Goal: Task Accomplishment & Management: Manage account settings

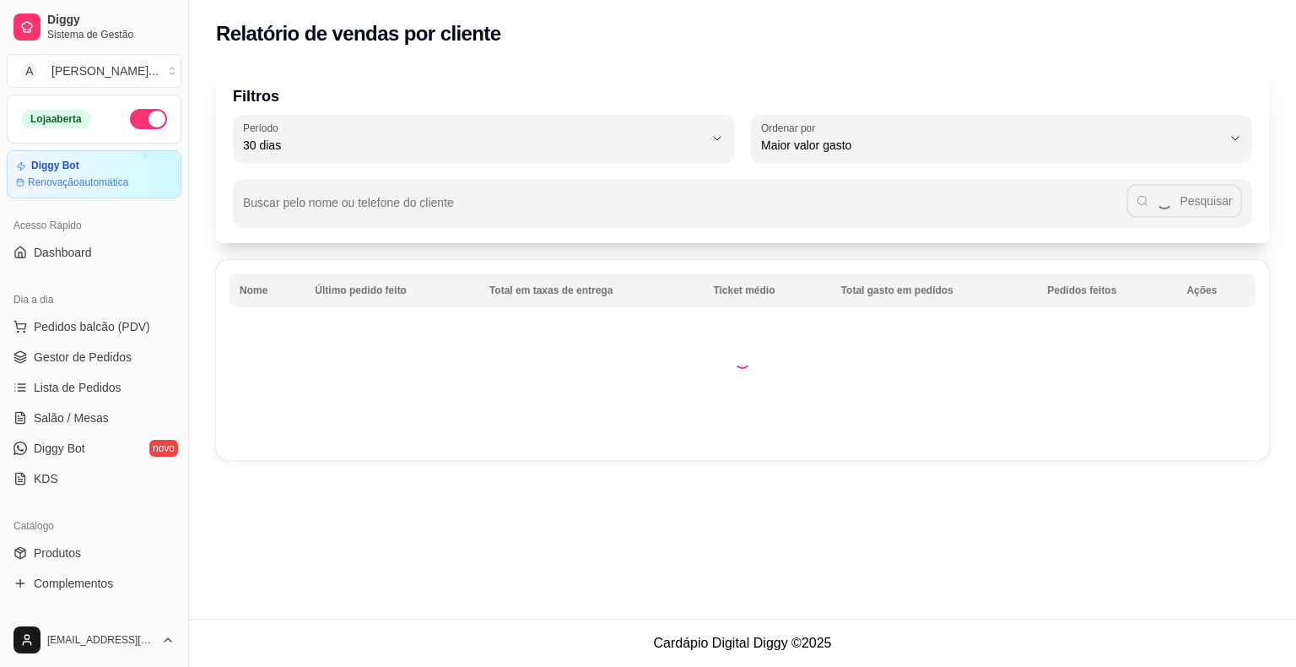
select select "30"
select select "HIGHEST_TOTAL_SPENT_WITH_ORDERS"
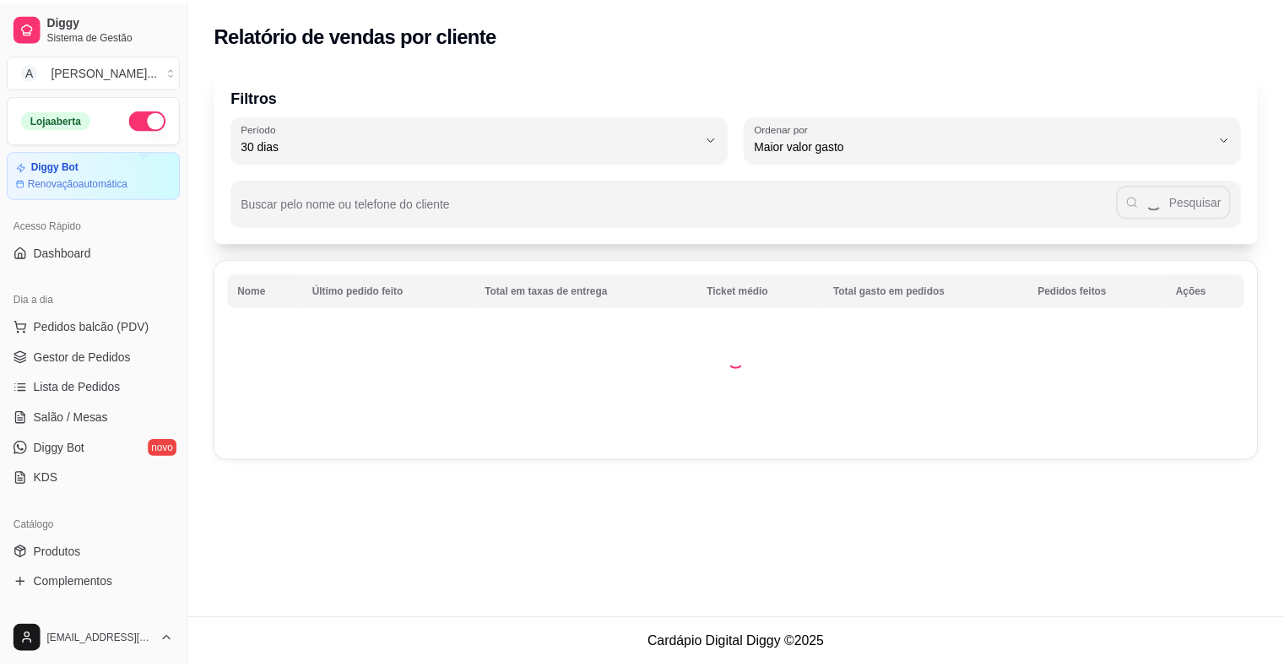
scroll to position [422, 0]
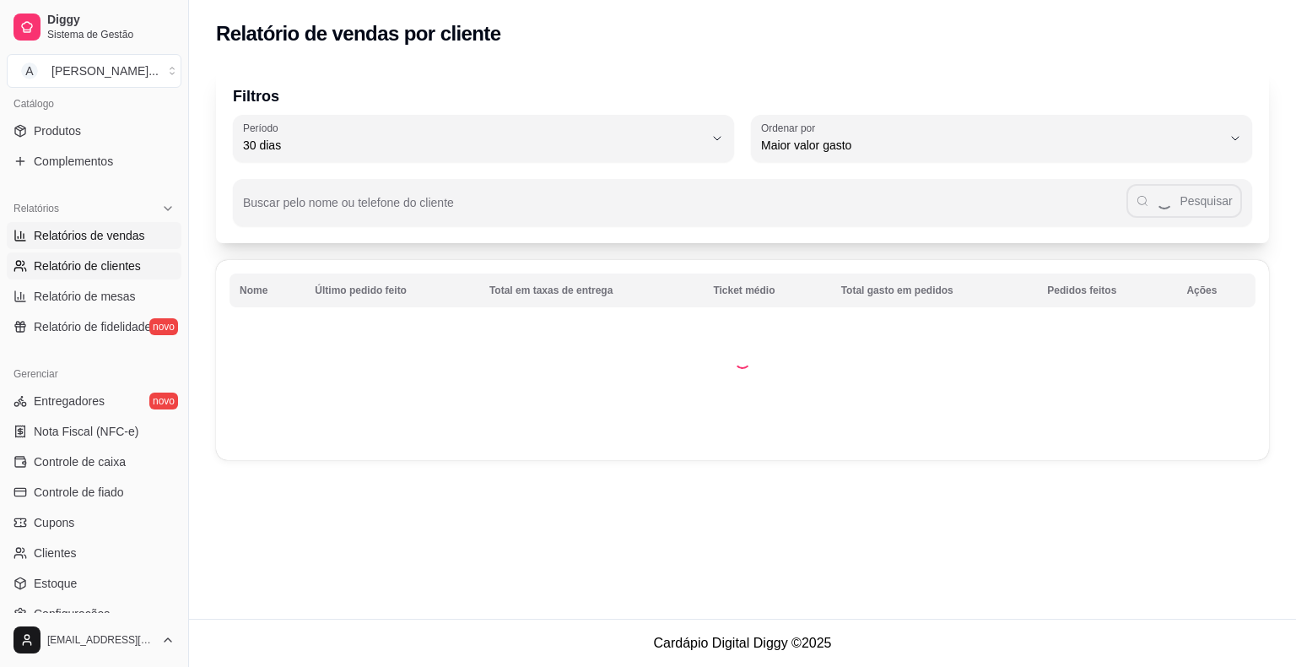
click at [100, 236] on span "Relatórios de vendas" at bounding box center [89, 235] width 111 height 17
select select "ALL"
select select "0"
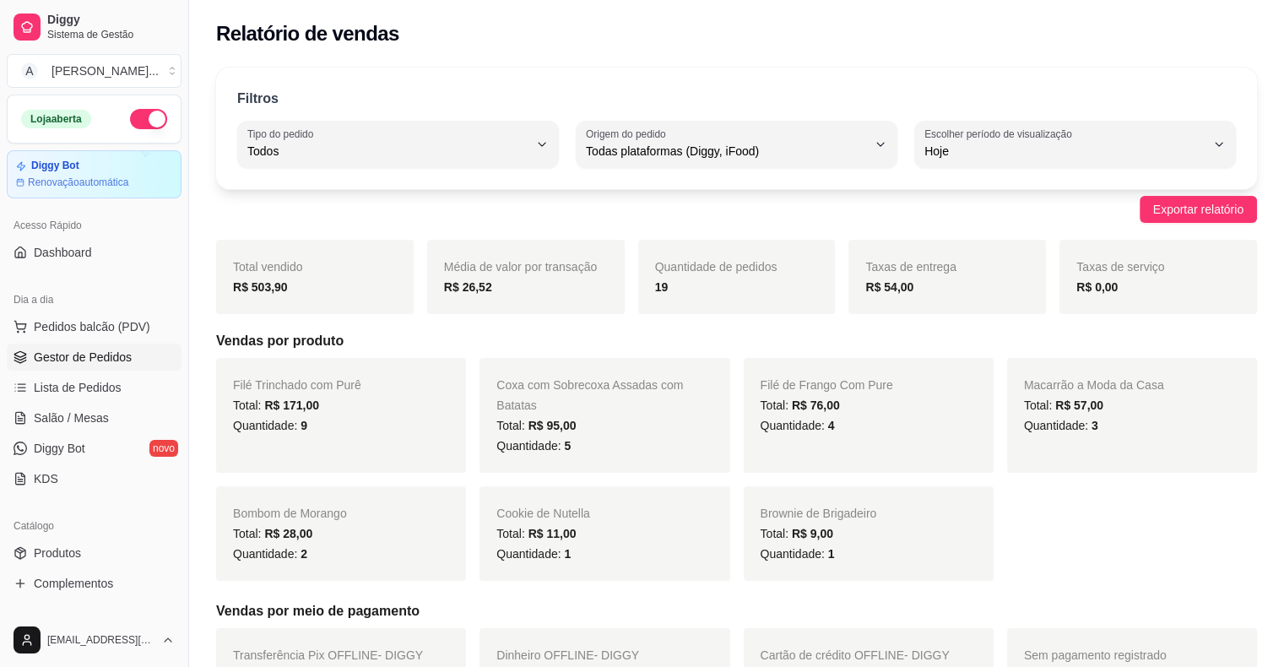
click at [138, 355] on link "Gestor de Pedidos" at bounding box center [94, 357] width 175 height 27
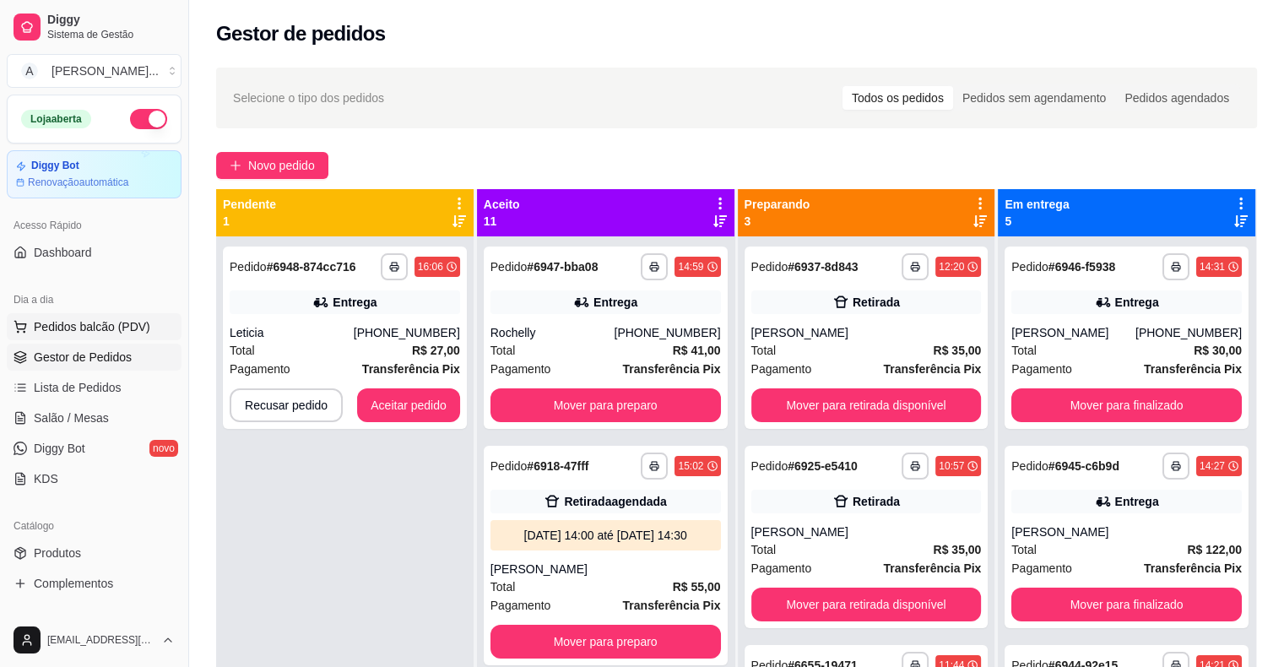
drag, startPoint x: 138, startPoint y: 355, endPoint x: 78, endPoint y: 323, distance: 68.7
click at [138, 355] on link "Gestor de Pedidos" at bounding box center [94, 357] width 175 height 27
click at [433, 396] on button "Aceitar pedido" at bounding box center [408, 405] width 103 height 34
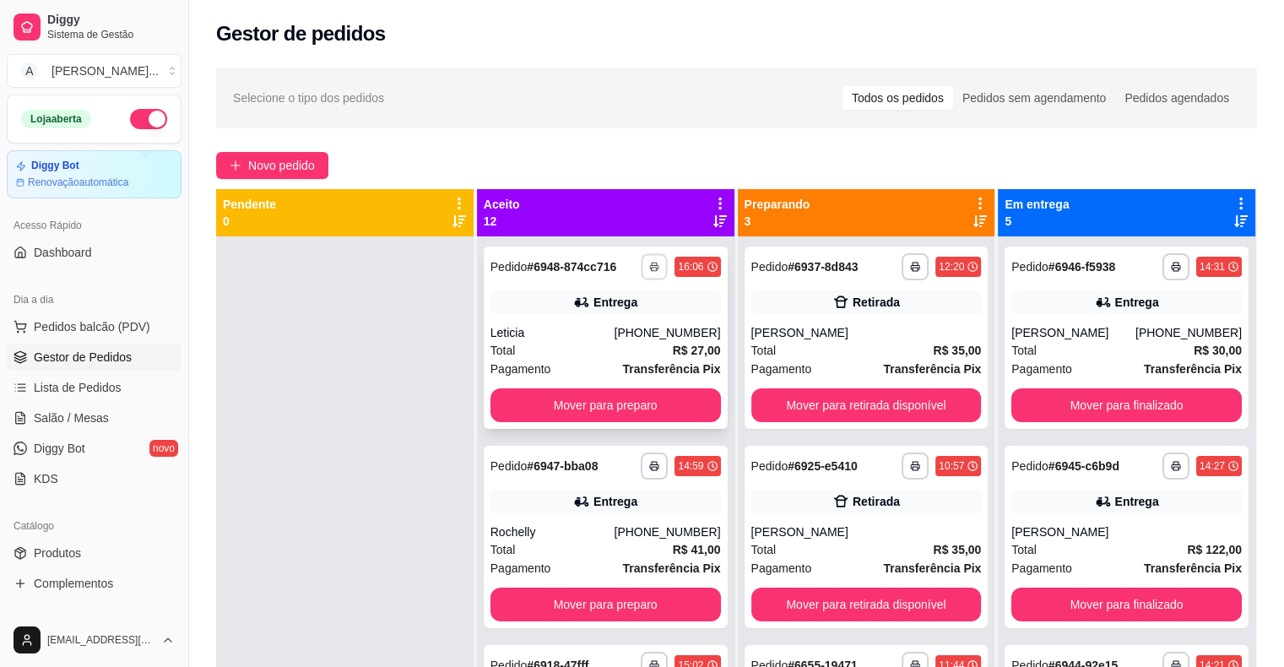
click at [650, 266] on icon "button" at bounding box center [655, 267] width 10 height 10
click at [625, 319] on button "IMPRESSORA" at bounding box center [591, 325] width 122 height 27
click at [869, 149] on div "**********" at bounding box center [736, 466] width 1095 height 819
click at [600, 404] on button "Mover para preparo" at bounding box center [605, 405] width 230 height 34
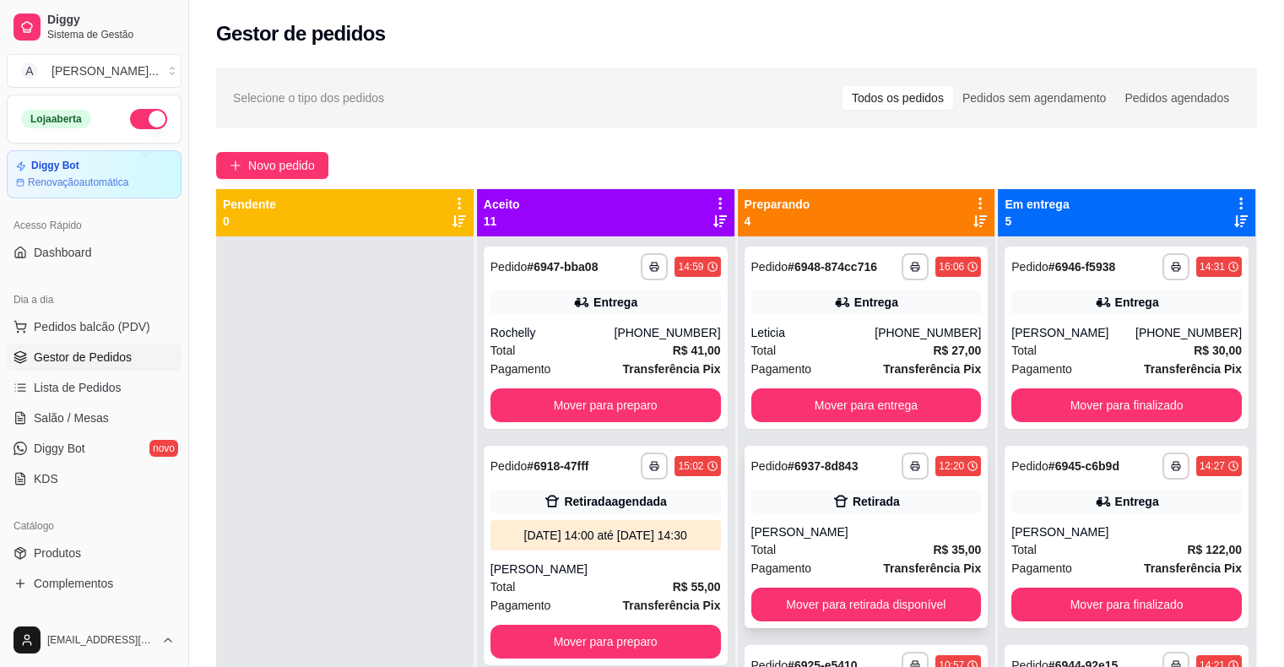
click at [852, 504] on div "Retirada" at bounding box center [875, 501] width 47 height 17
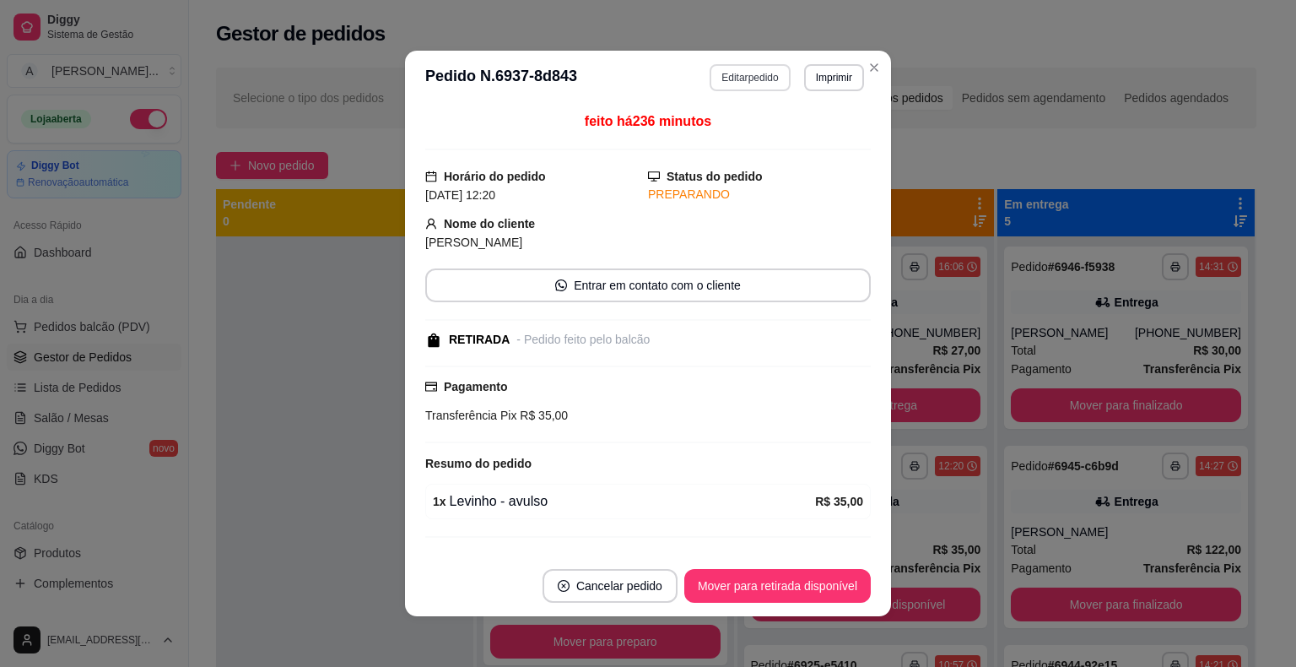
click at [767, 75] on button "Editar pedido" at bounding box center [750, 77] width 80 height 27
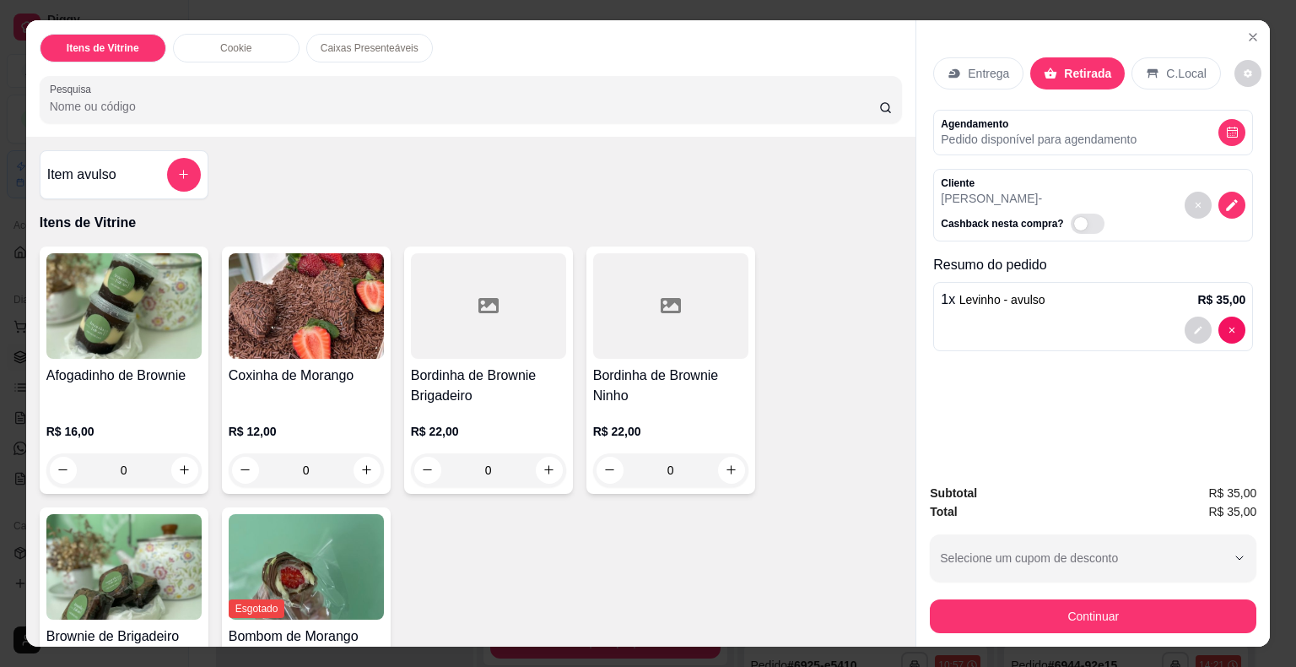
click at [968, 65] on p "Entrega" at bounding box center [988, 73] width 41 height 17
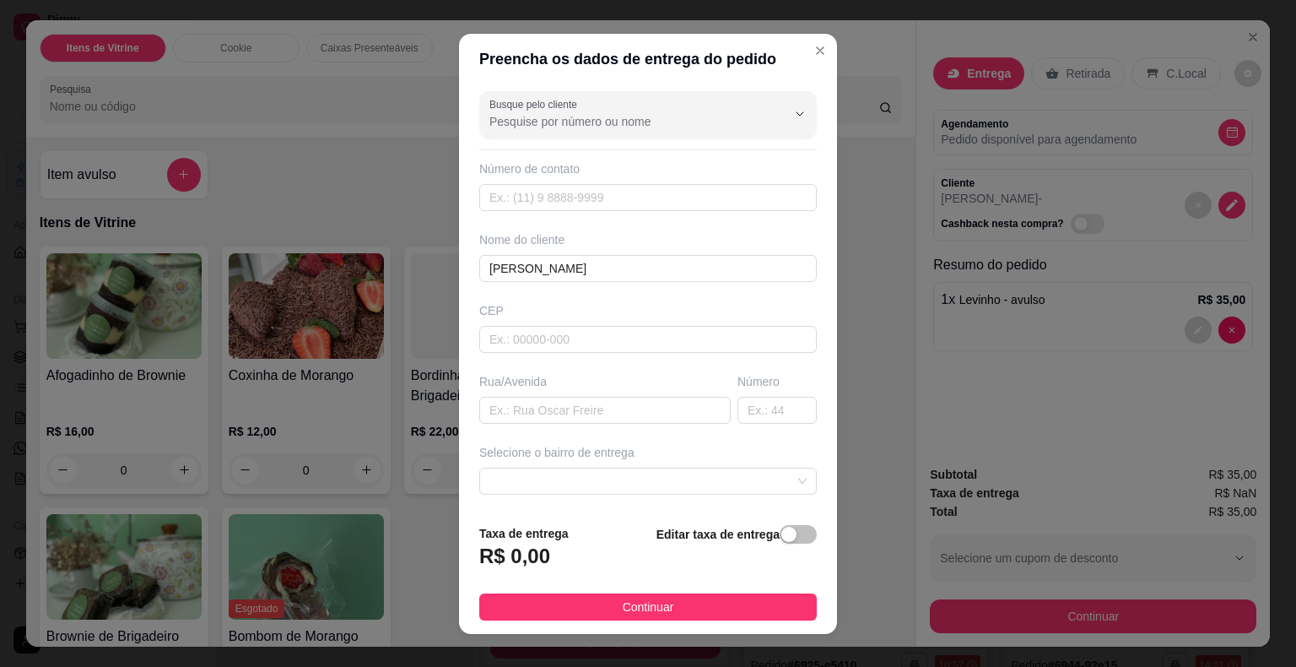
click at [583, 421] on div "Busque pelo cliente Número de contato Nome do cliente [PERSON_NAME]/[GEOGRAPHIC…" at bounding box center [648, 297] width 378 height 426
paste input "É [STREET_ADDRESS][PERSON_NAME]"
type input "É [STREET_ADDRESS][PERSON_NAME]"
click at [762, 417] on input "text" at bounding box center [777, 410] width 79 height 27
type input "50"
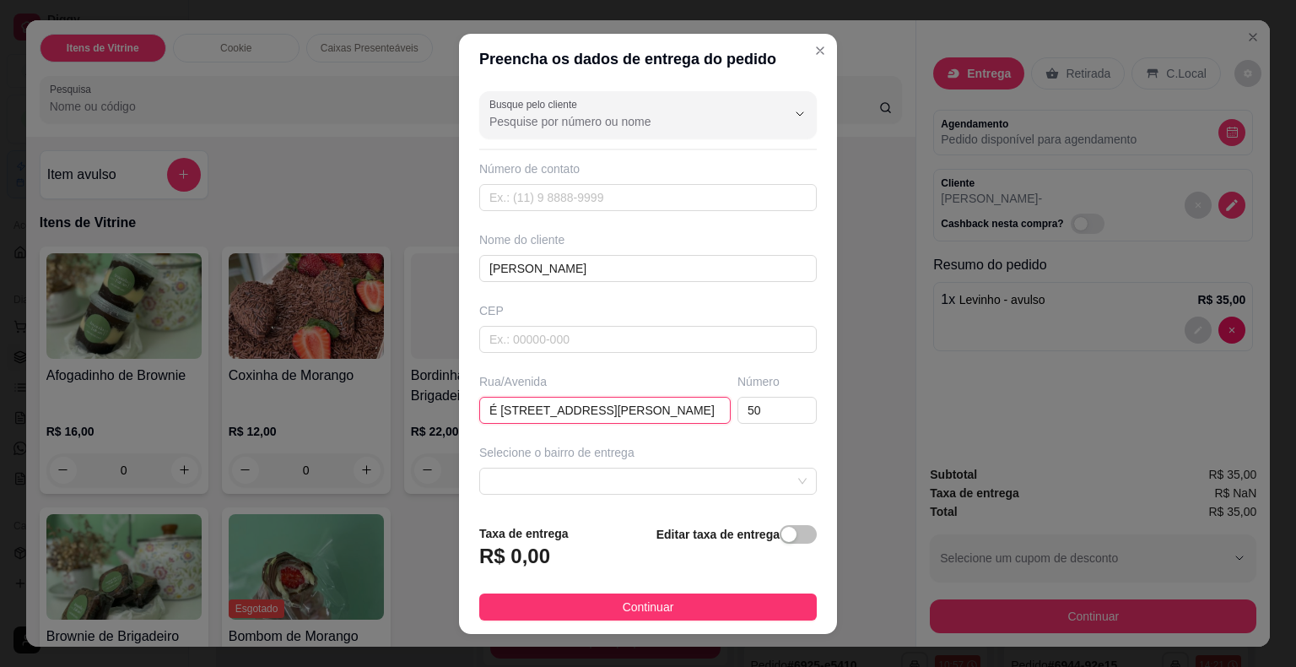
click at [625, 409] on input "É [STREET_ADDRESS][PERSON_NAME]" at bounding box center [605, 410] width 252 height 27
type input "É rua [PERSON_NAME]"
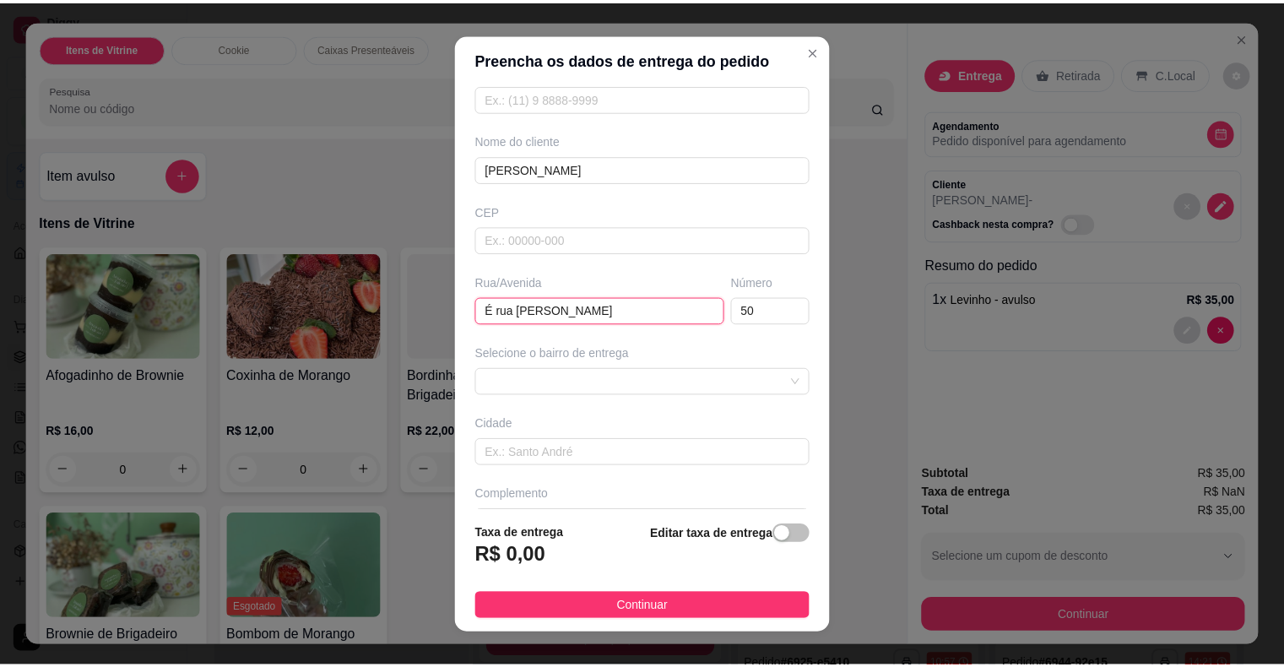
scroll to position [139, 0]
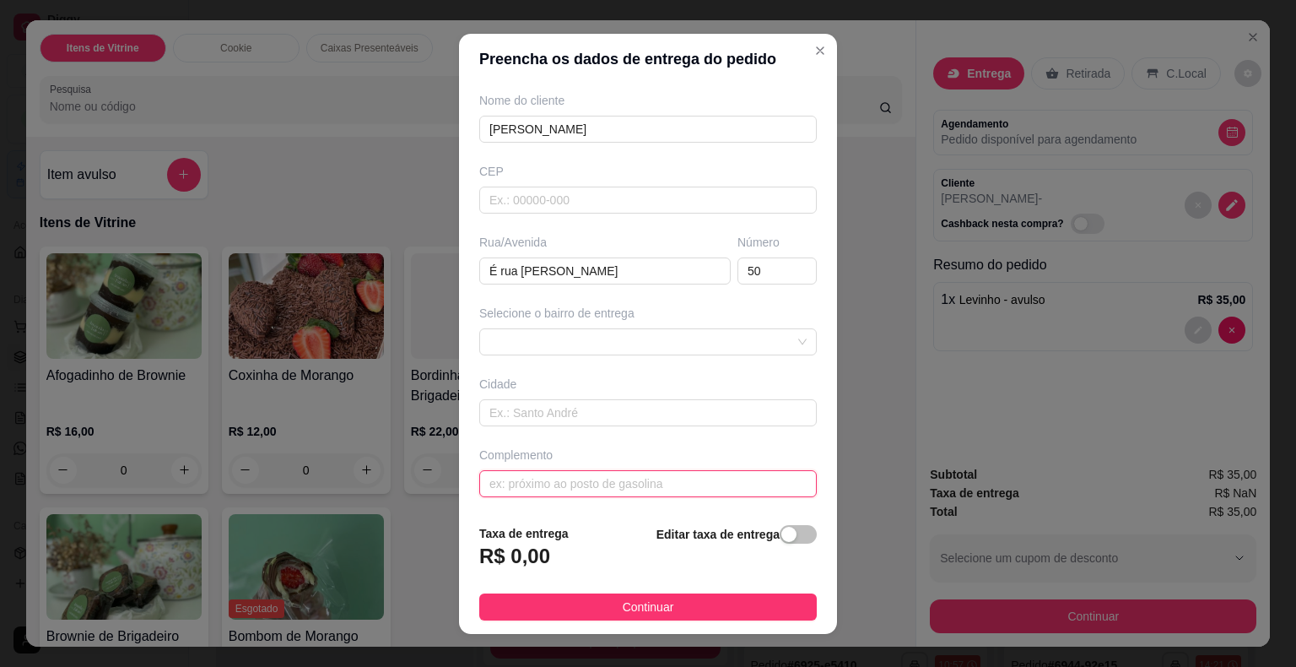
click at [665, 473] on input "text" at bounding box center [648, 483] width 338 height 27
paste input "Clínica [GEOGRAPHIC_DATA]"
type input "Clínica [GEOGRAPHIC_DATA]"
click at [782, 530] on div "button" at bounding box center [789, 534] width 15 height 15
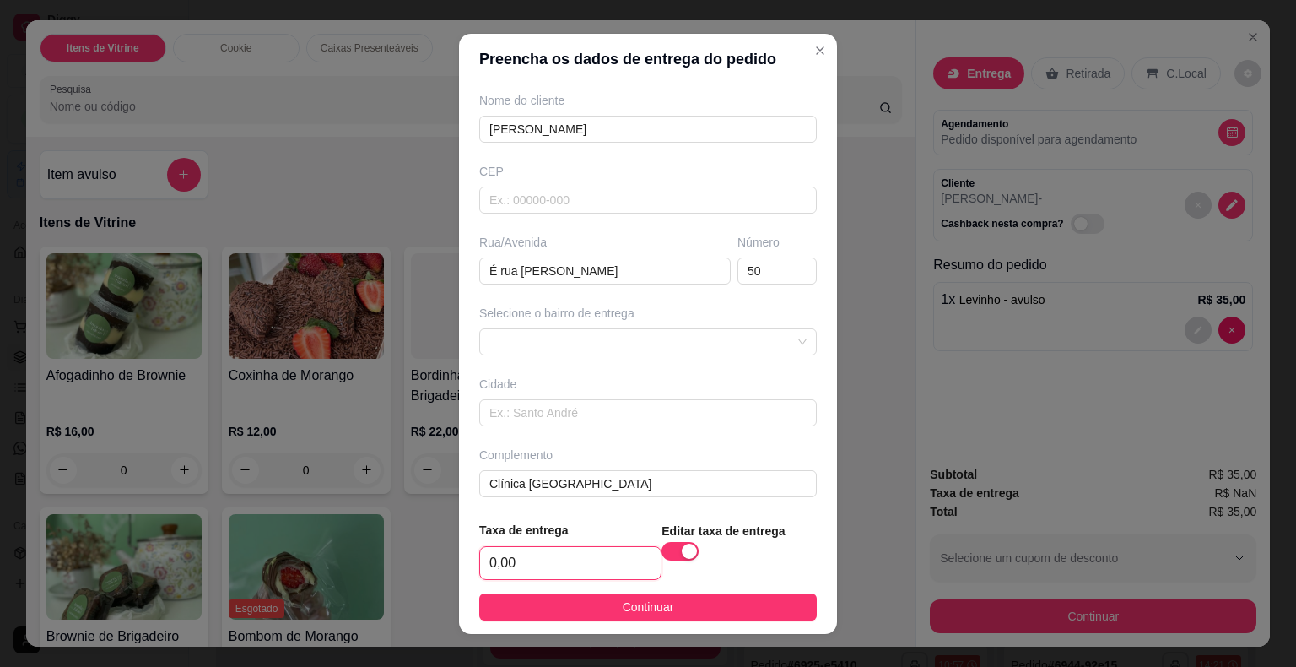
click at [599, 569] on input "0,00" at bounding box center [570, 563] width 181 height 32
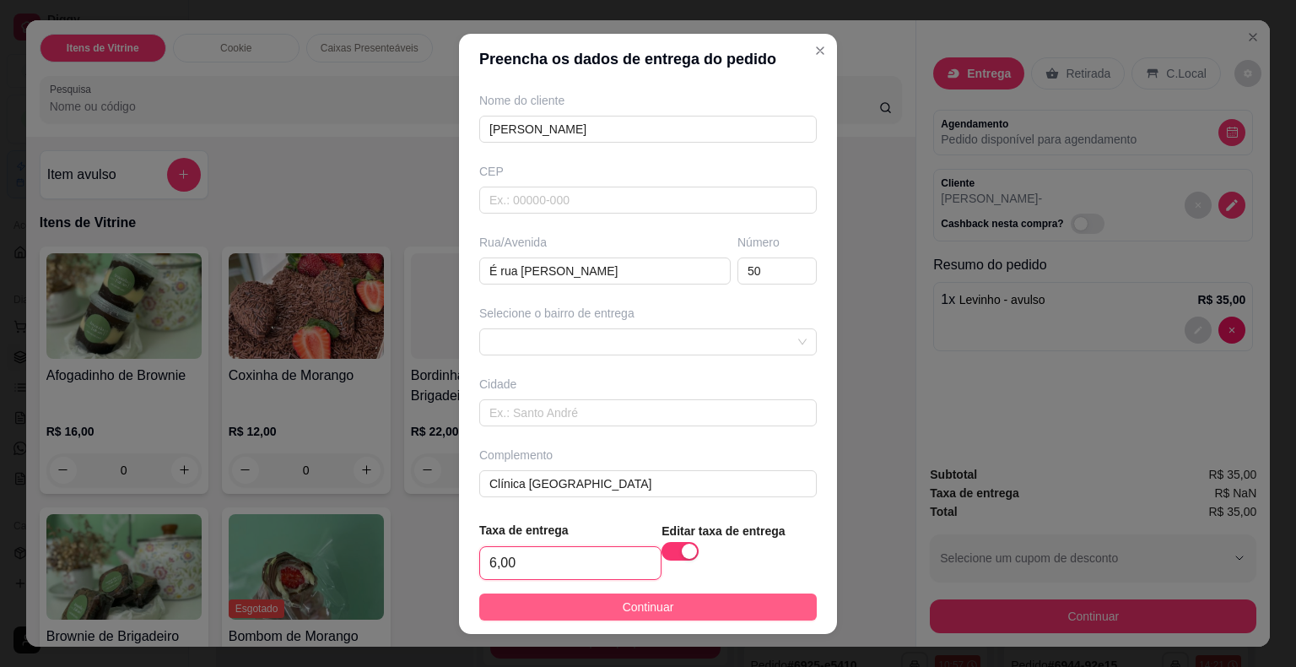
type input "6,00"
click at [593, 604] on button "Continuar" at bounding box center [648, 606] width 338 height 27
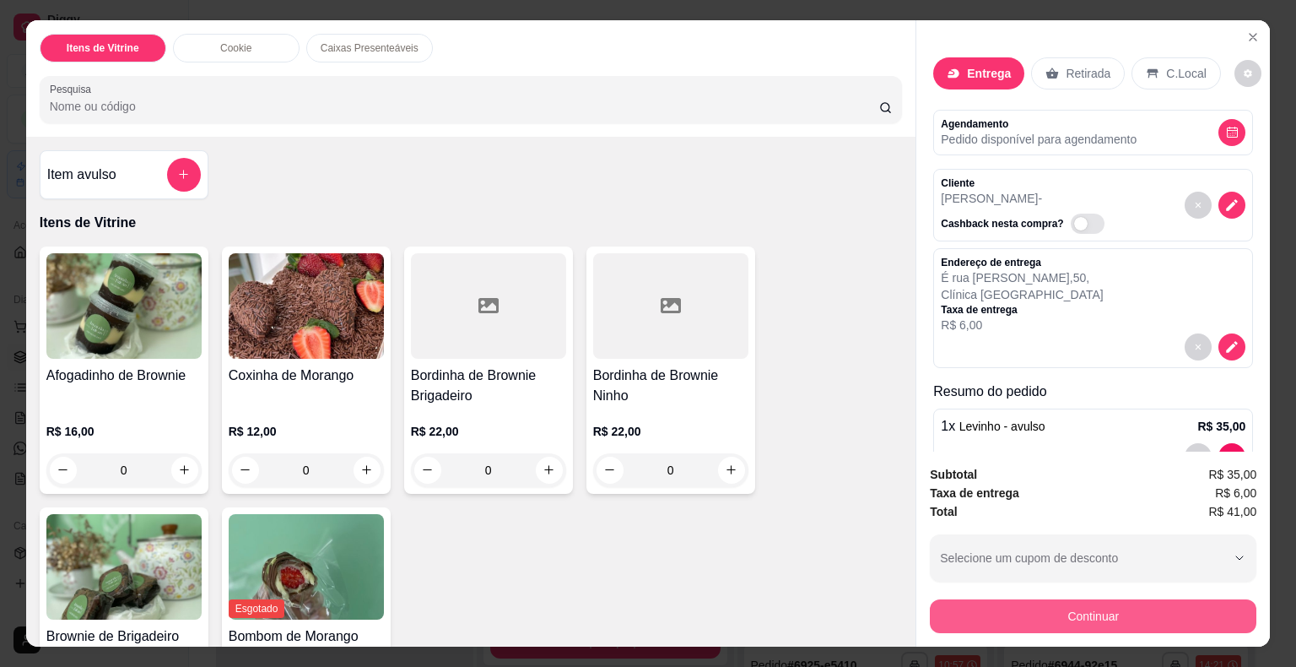
click at [1082, 609] on button "Continuar" at bounding box center [1093, 616] width 327 height 34
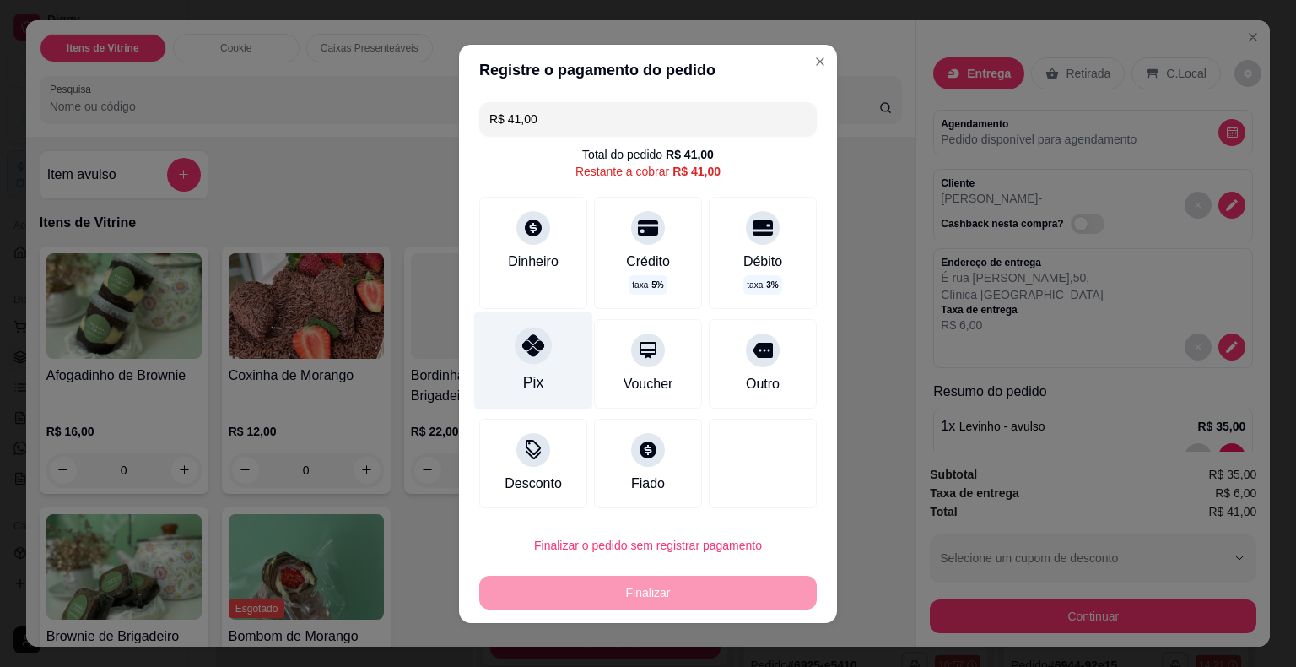
click at [527, 365] on div "Pix" at bounding box center [533, 360] width 119 height 99
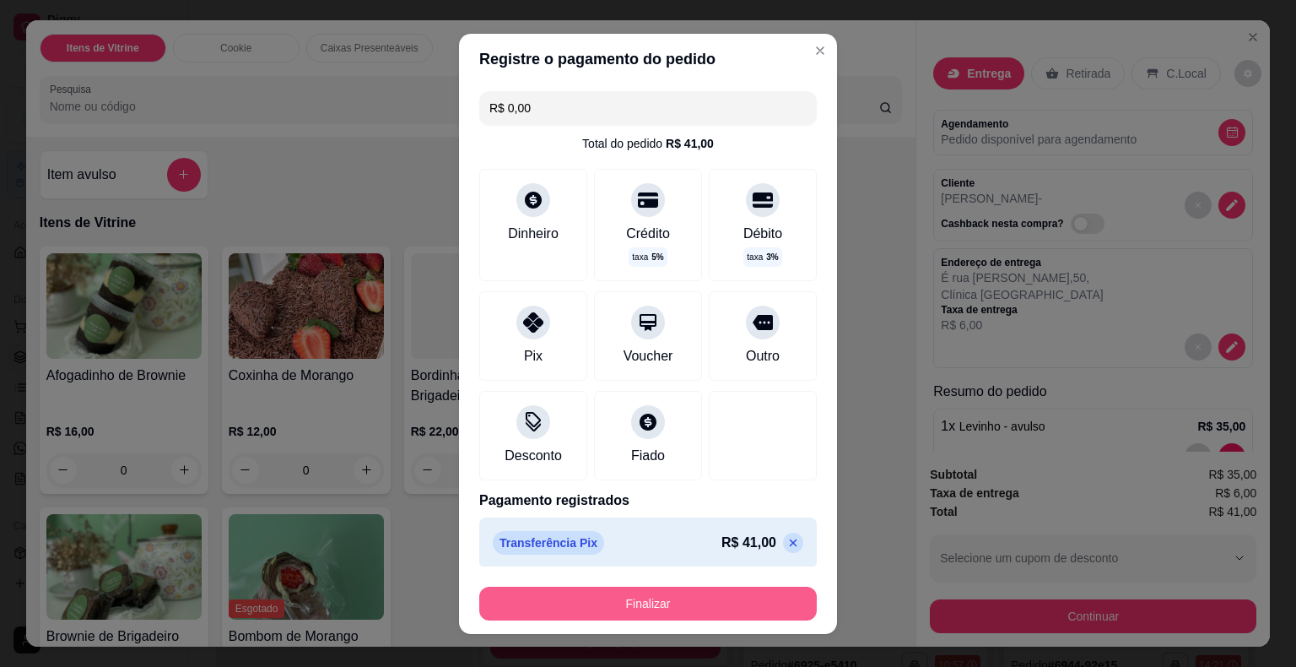
click at [579, 591] on button "Finalizar" at bounding box center [648, 604] width 338 height 34
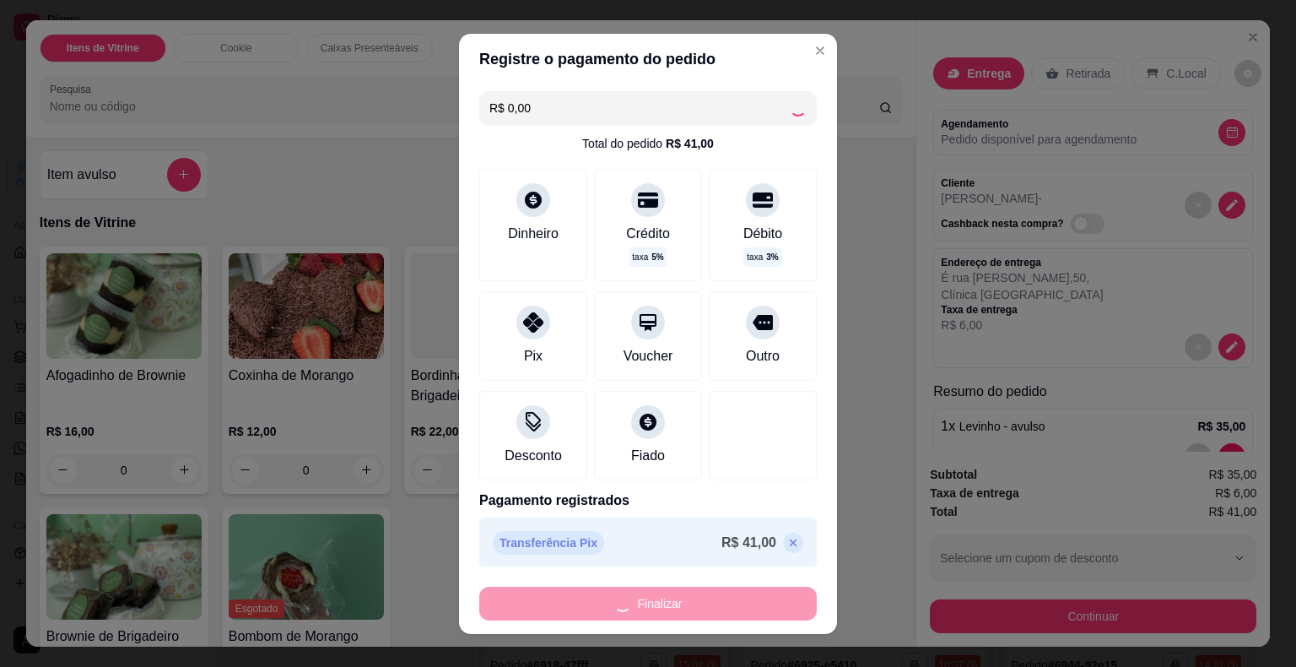
type input "-R$ 41,00"
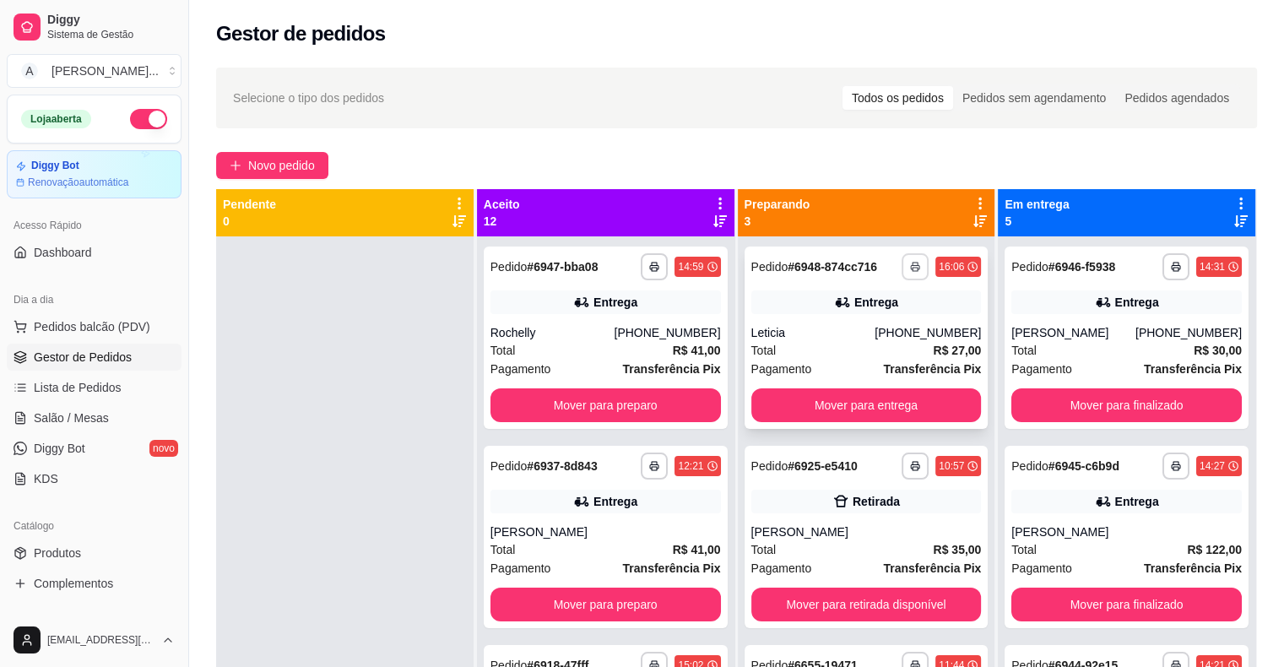
click at [901, 260] on button "button" at bounding box center [914, 266] width 27 height 27
drag, startPoint x: 414, startPoint y: 401, endPoint x: 528, endPoint y: 587, distance: 218.1
click at [413, 401] on div at bounding box center [344, 569] width 257 height 667
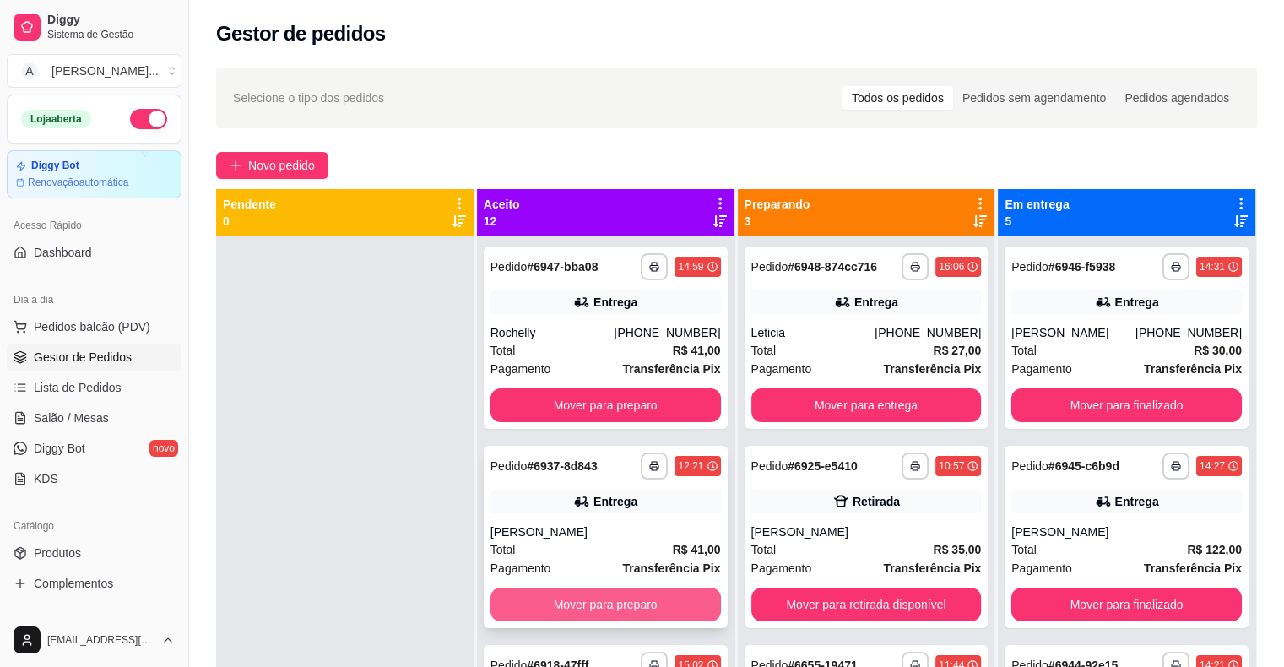
click at [615, 602] on button "Mover para preparo" at bounding box center [605, 604] width 230 height 34
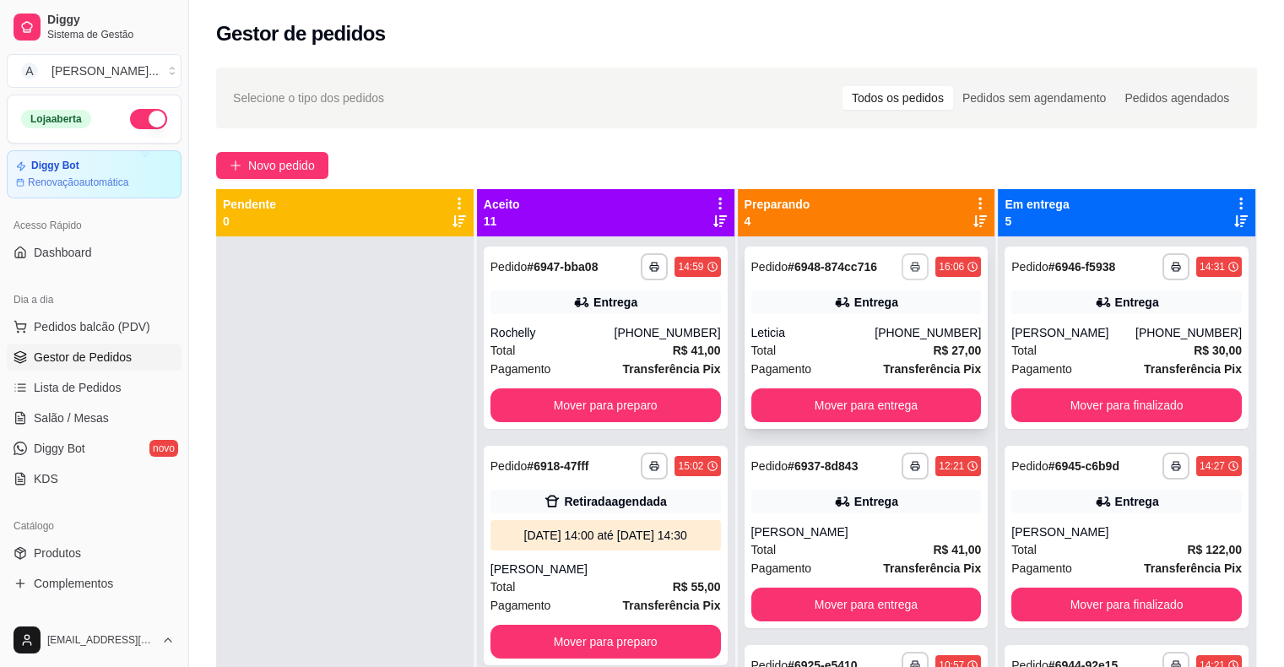
click at [901, 258] on button "button" at bounding box center [914, 266] width 27 height 27
click at [872, 317] on button "IMPRESSORA" at bounding box center [849, 325] width 122 height 27
click at [902, 471] on button "button" at bounding box center [915, 465] width 26 height 26
click at [868, 518] on button "IMPRESSORA" at bounding box center [849, 524] width 122 height 27
click at [909, 404] on button "Mover para entrega" at bounding box center [866, 405] width 230 height 34
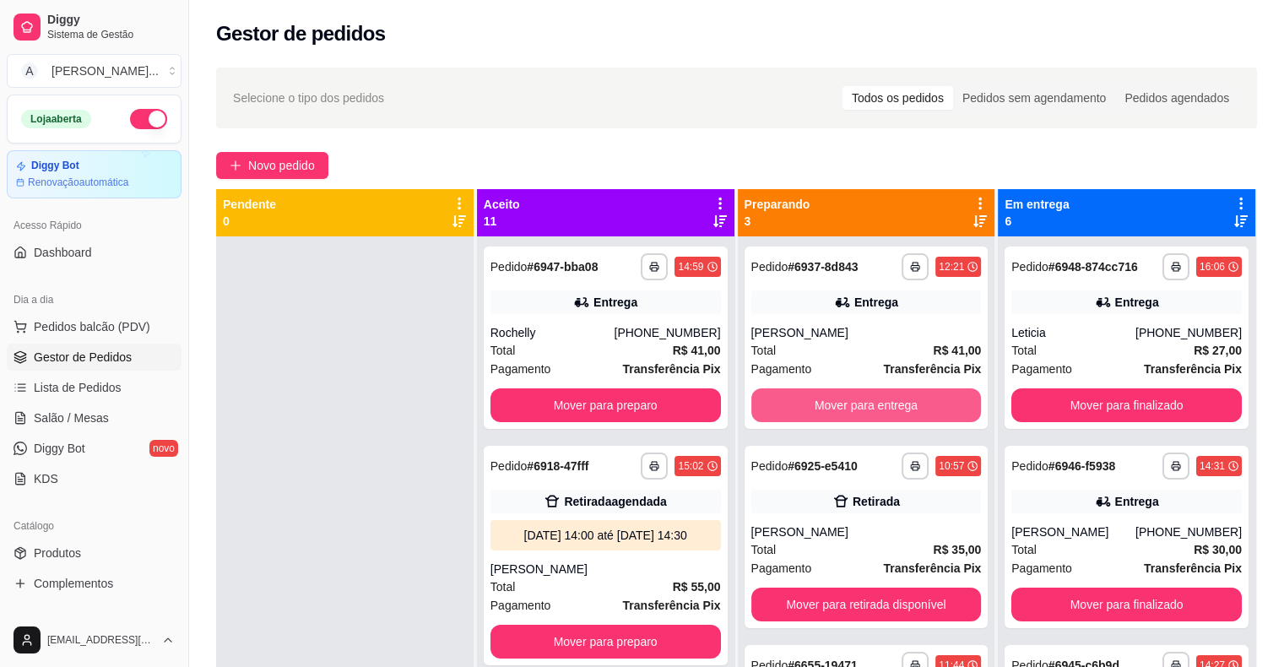
click at [909, 404] on button "Mover para entrega" at bounding box center [866, 405] width 230 height 34
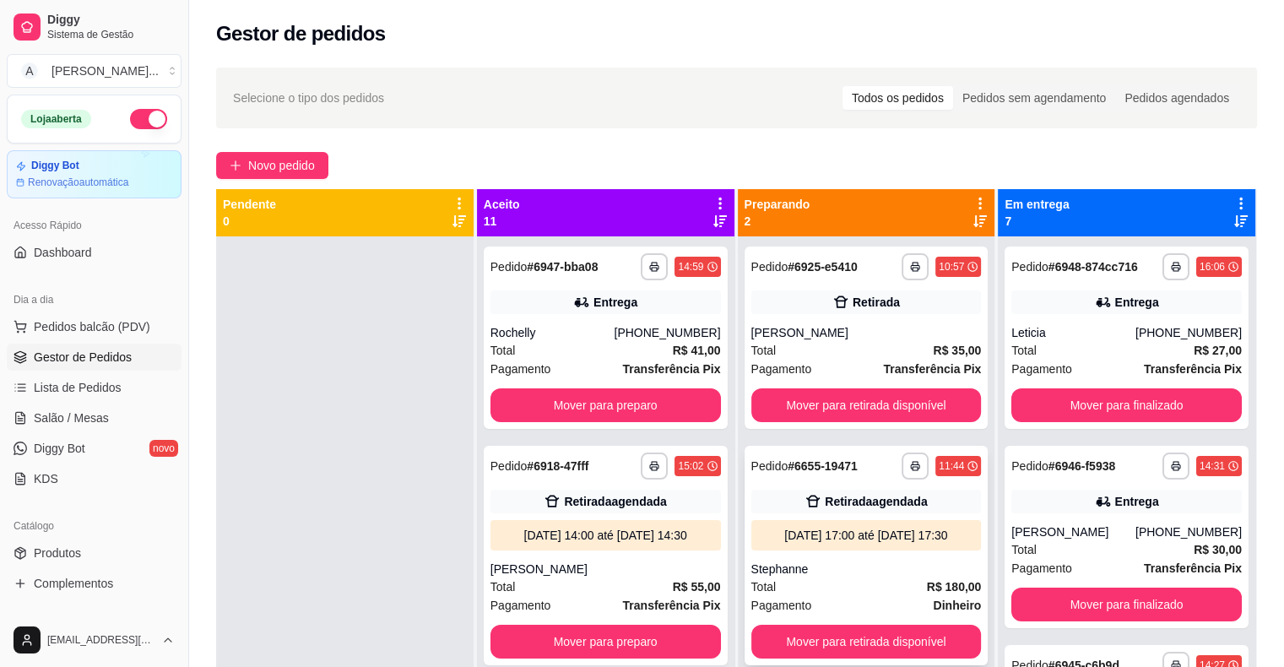
scroll to position [47, 0]
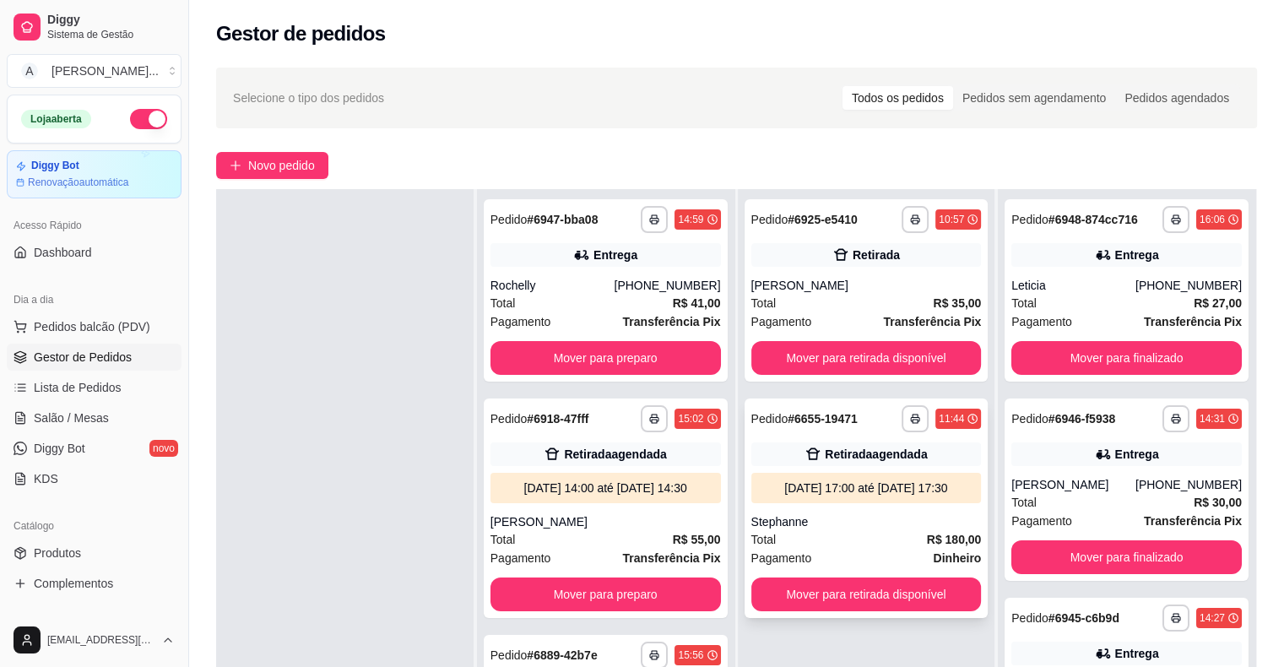
click at [881, 587] on button "Mover para retirada disponível" at bounding box center [866, 594] width 230 height 34
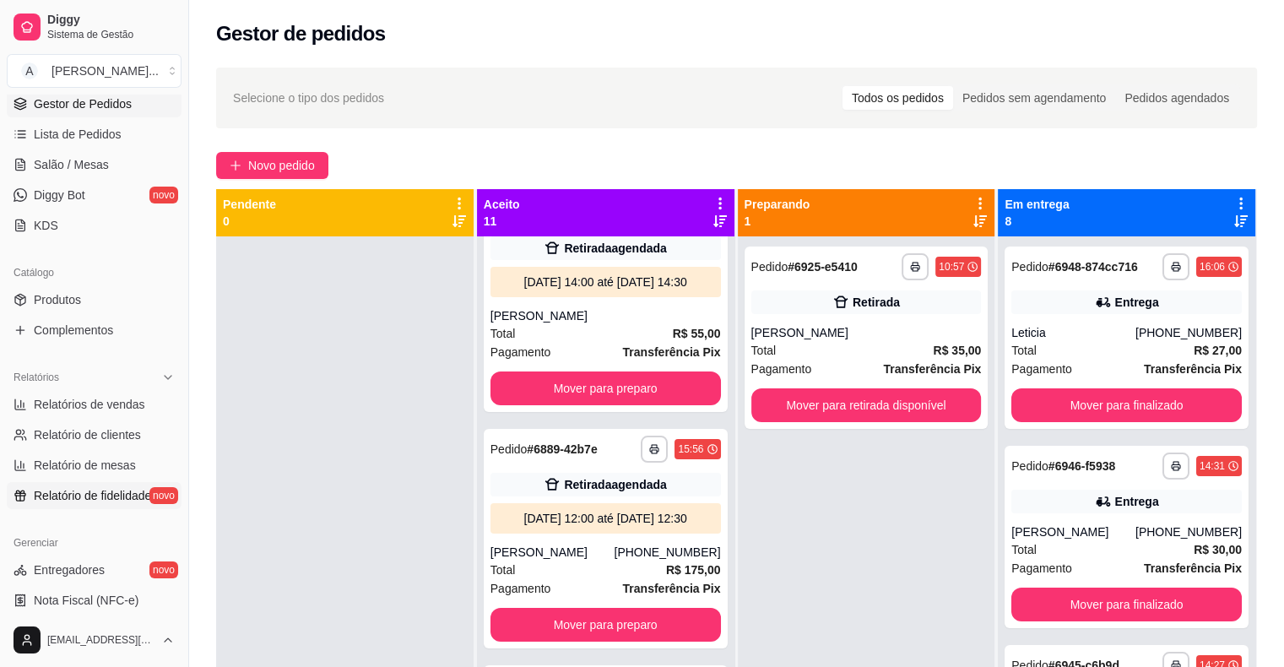
scroll to position [338, 0]
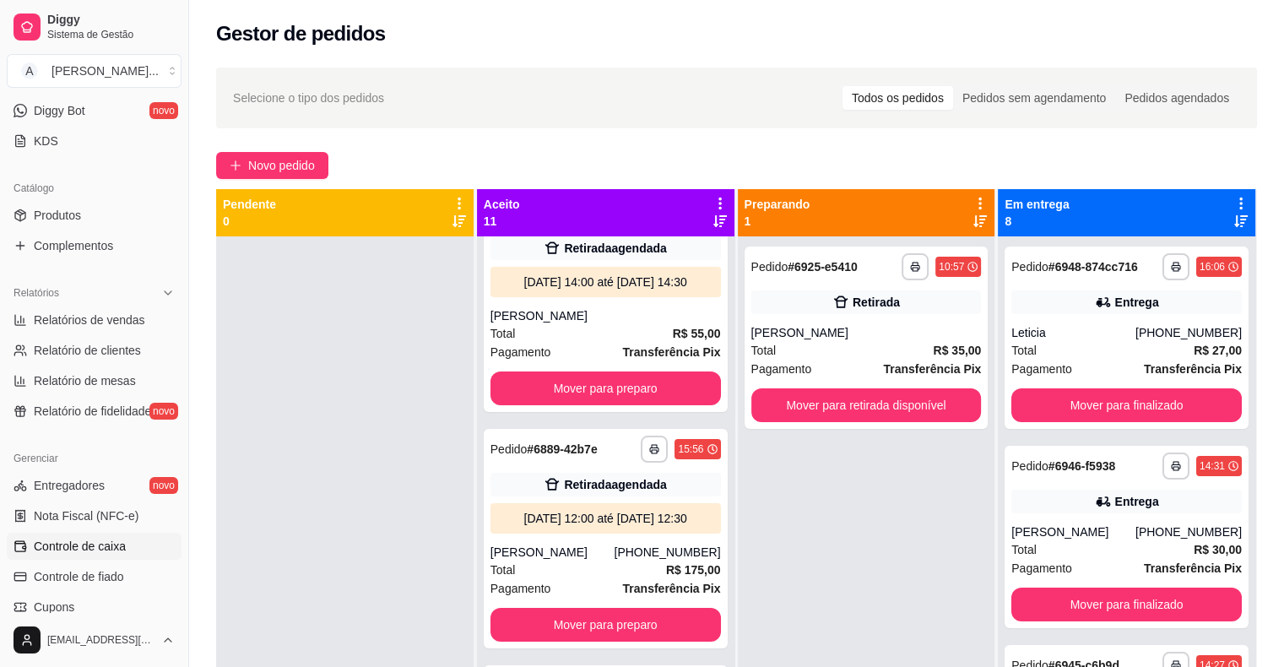
click at [98, 543] on span "Controle de caixa" at bounding box center [80, 546] width 92 height 17
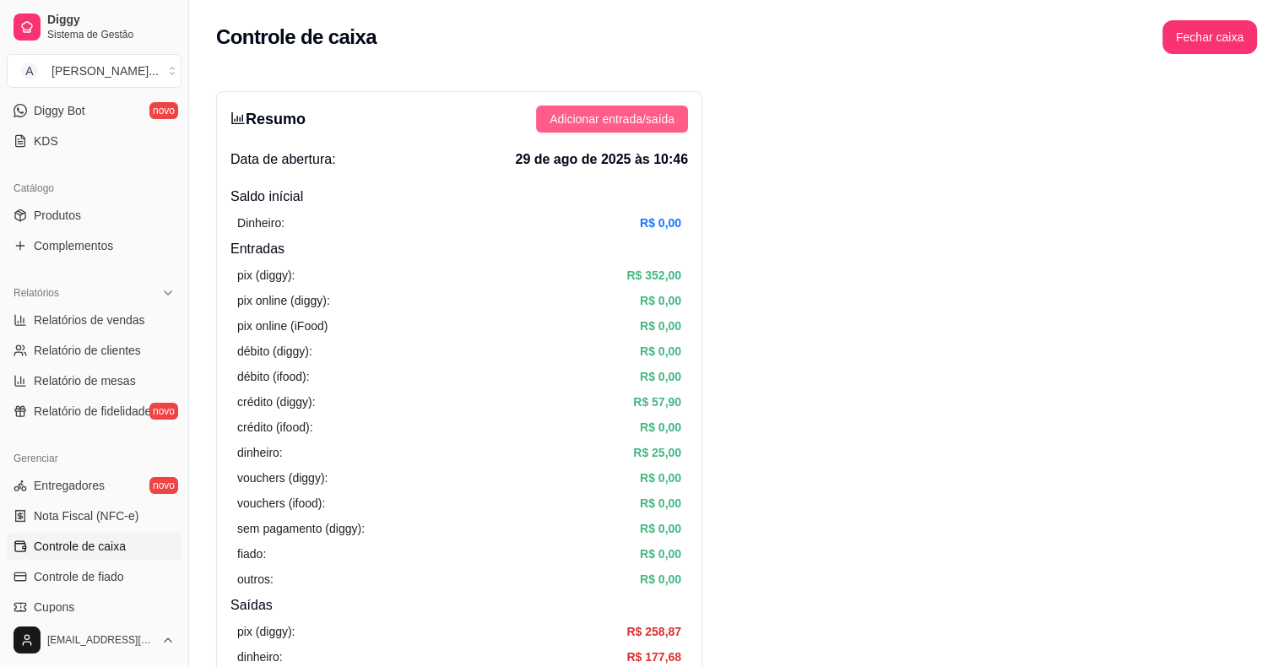
click at [667, 118] on span "Adicionar entrada/saída" at bounding box center [611, 119] width 125 height 19
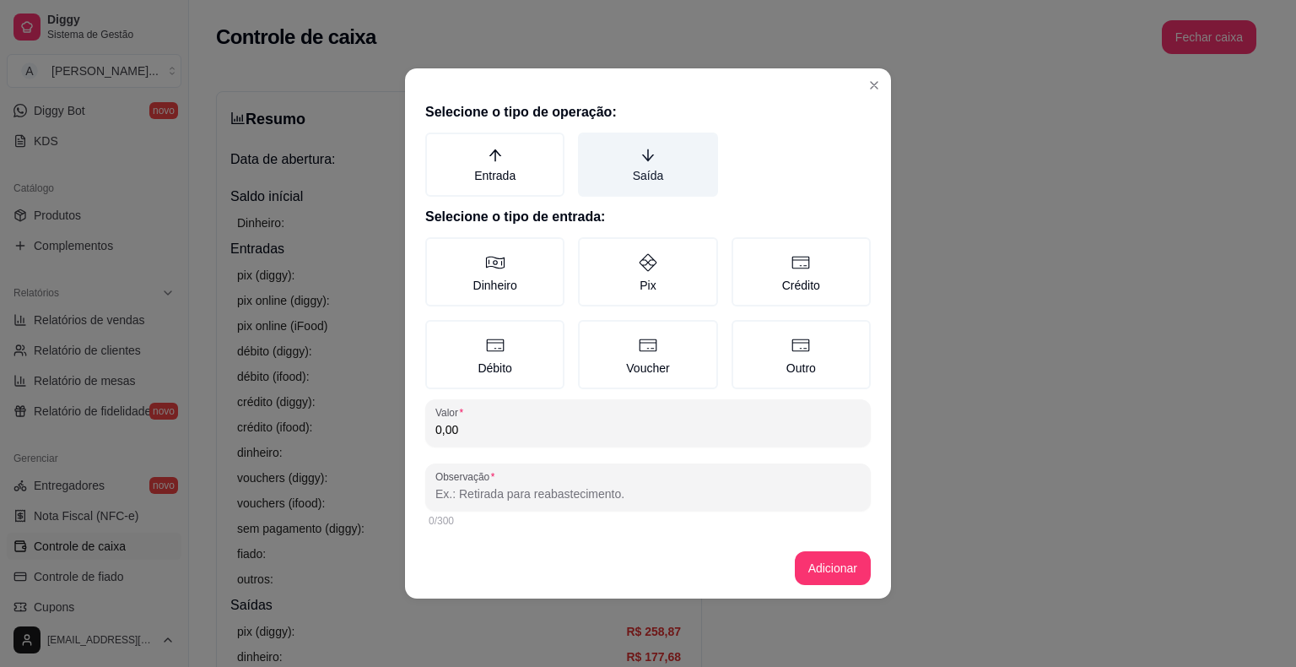
click at [677, 162] on label "Saída" at bounding box center [647, 165] width 139 height 64
click at [591, 145] on button "Saída" at bounding box center [584, 139] width 14 height 14
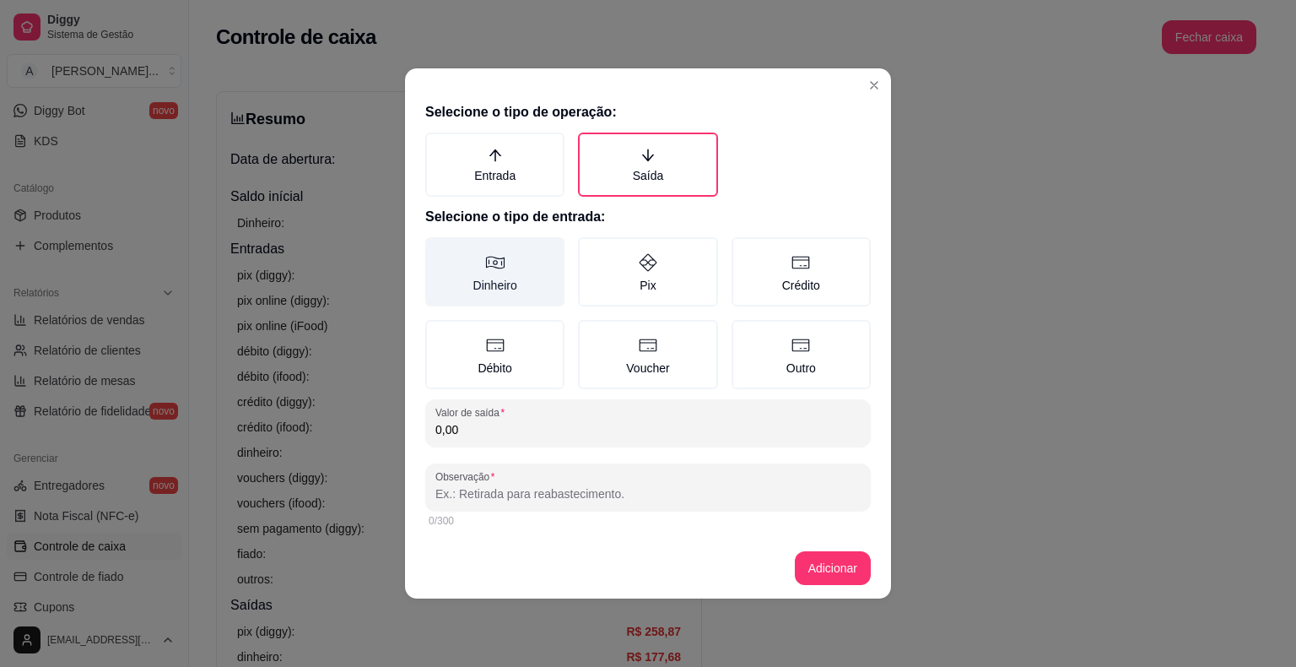
click at [499, 287] on label "Dinheiro" at bounding box center [494, 271] width 139 height 69
click at [438, 250] on button "Dinheiro" at bounding box center [432, 243] width 14 height 14
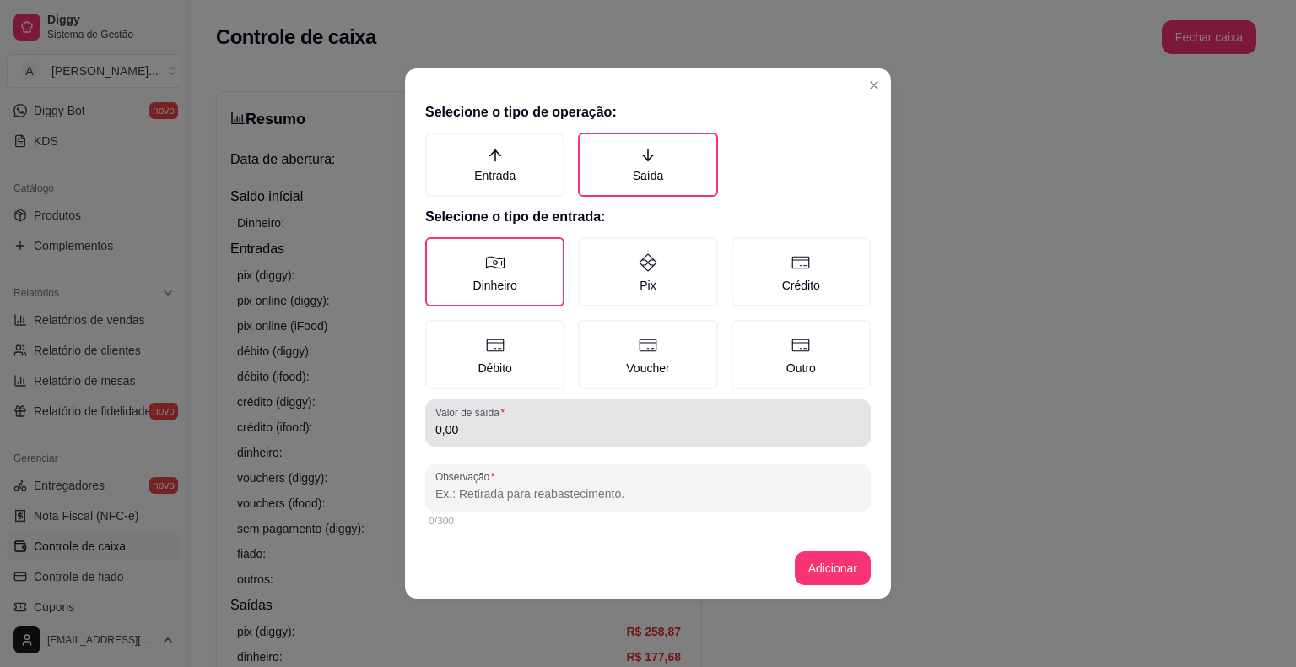
click at [506, 416] on label "Valor de saída" at bounding box center [473, 412] width 75 height 14
click at [506, 421] on input "0,00" at bounding box center [648, 429] width 425 height 17
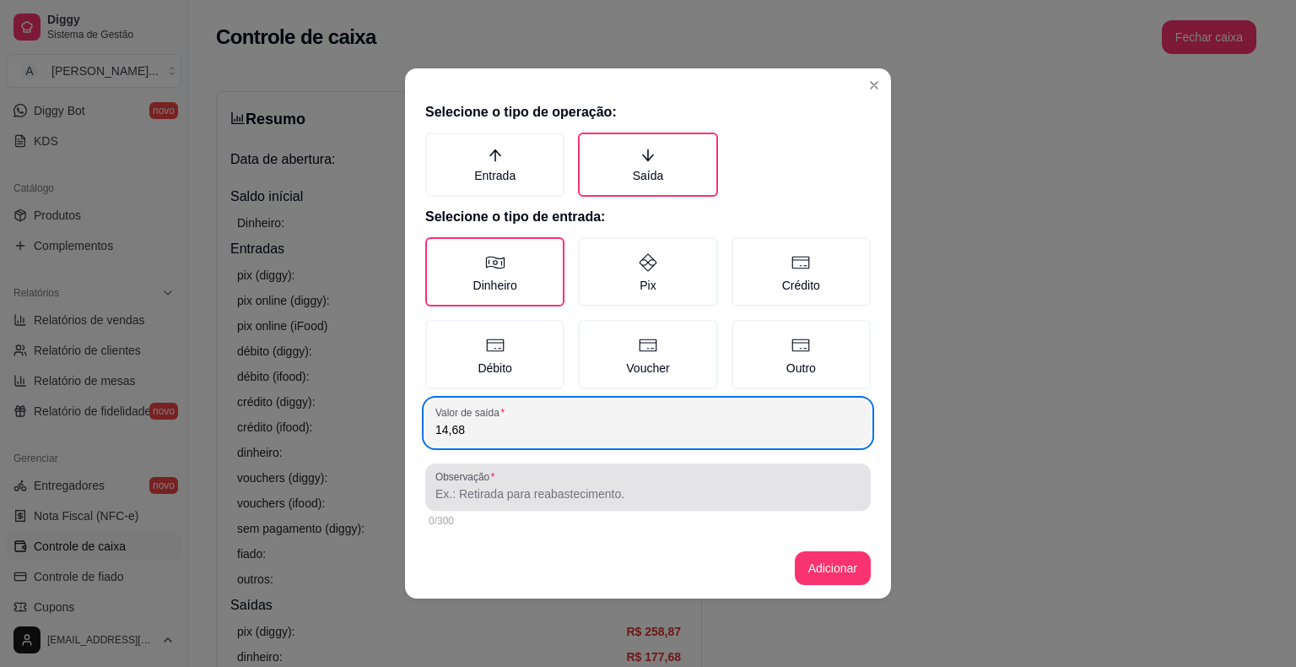
type input "14,68"
click at [517, 482] on div at bounding box center [648, 487] width 425 height 34
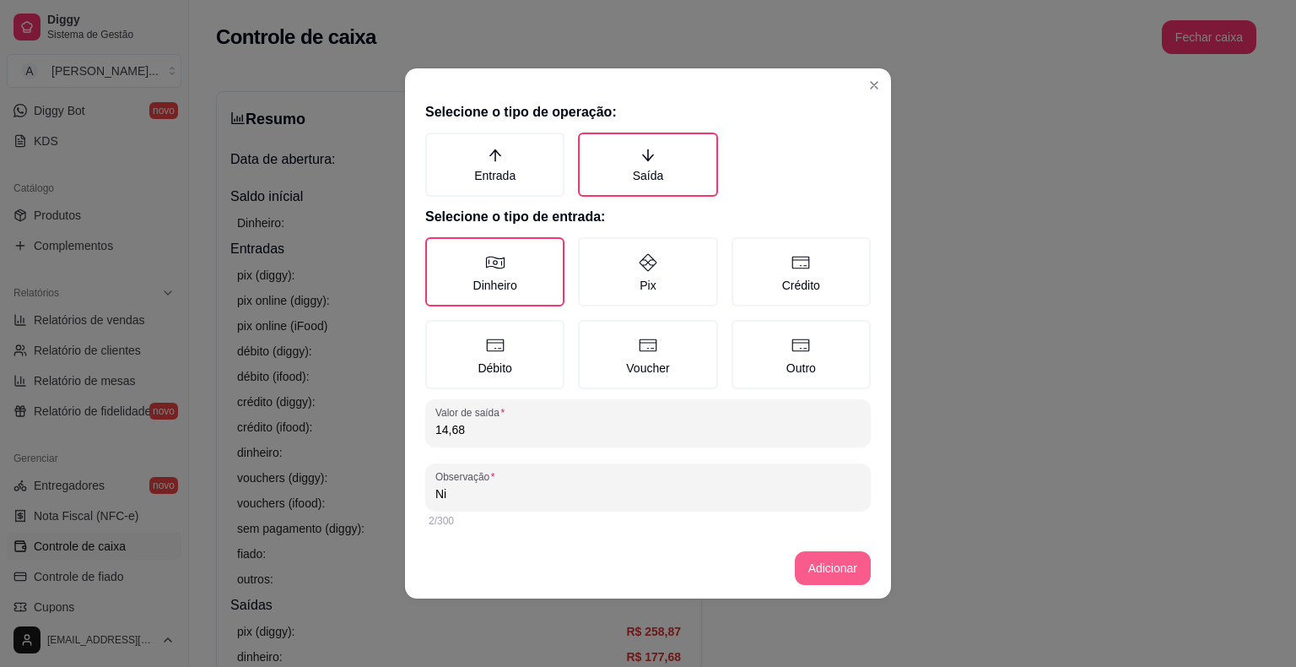
type input "Ni"
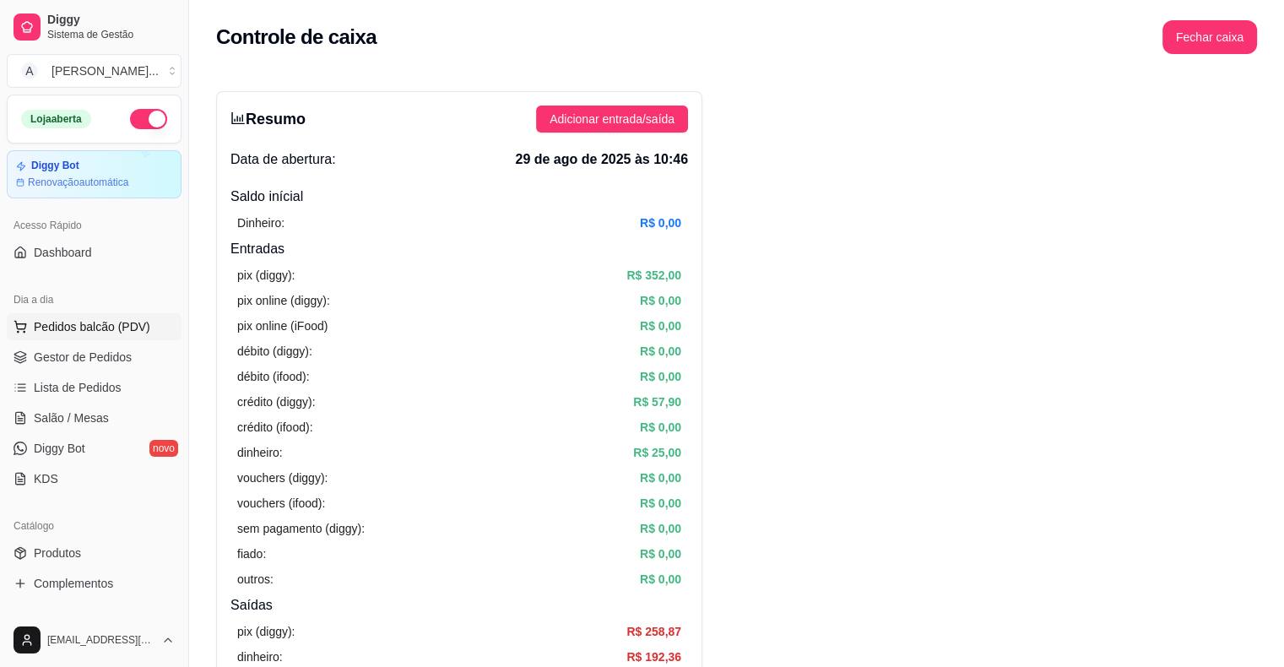
click at [49, 337] on button "Pedidos balcão (PDV)" at bounding box center [94, 326] width 175 height 27
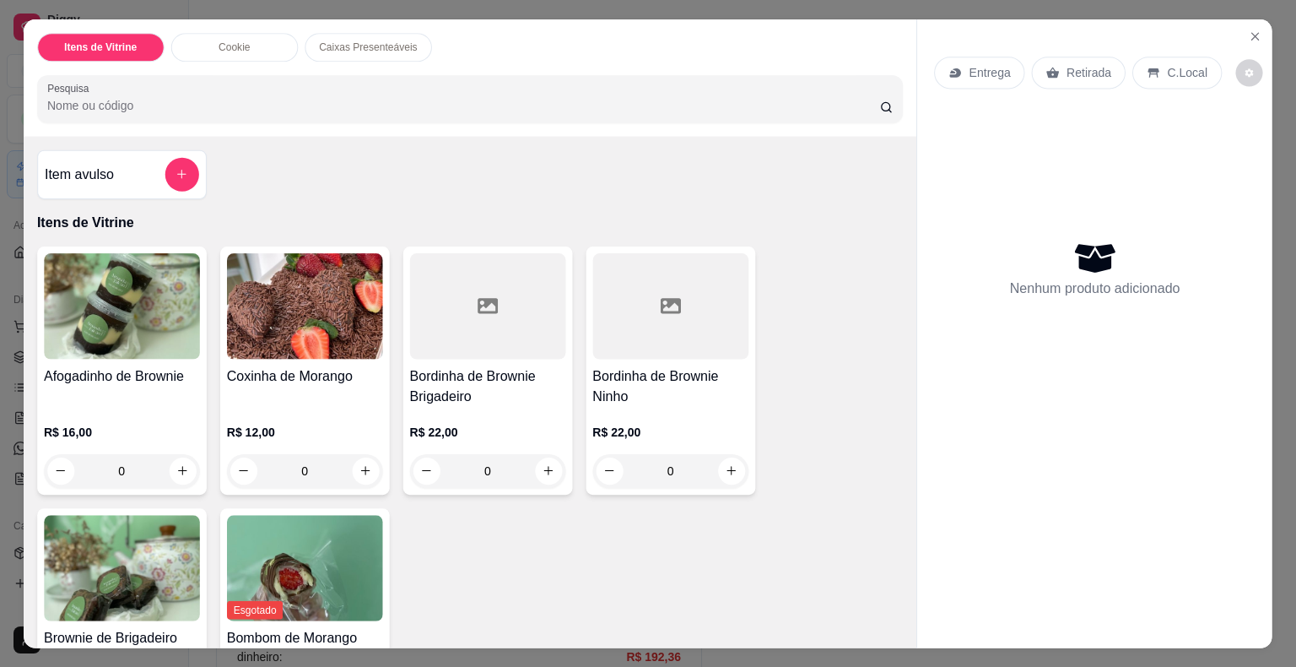
click at [50, 349] on img at bounding box center [122, 305] width 156 height 106
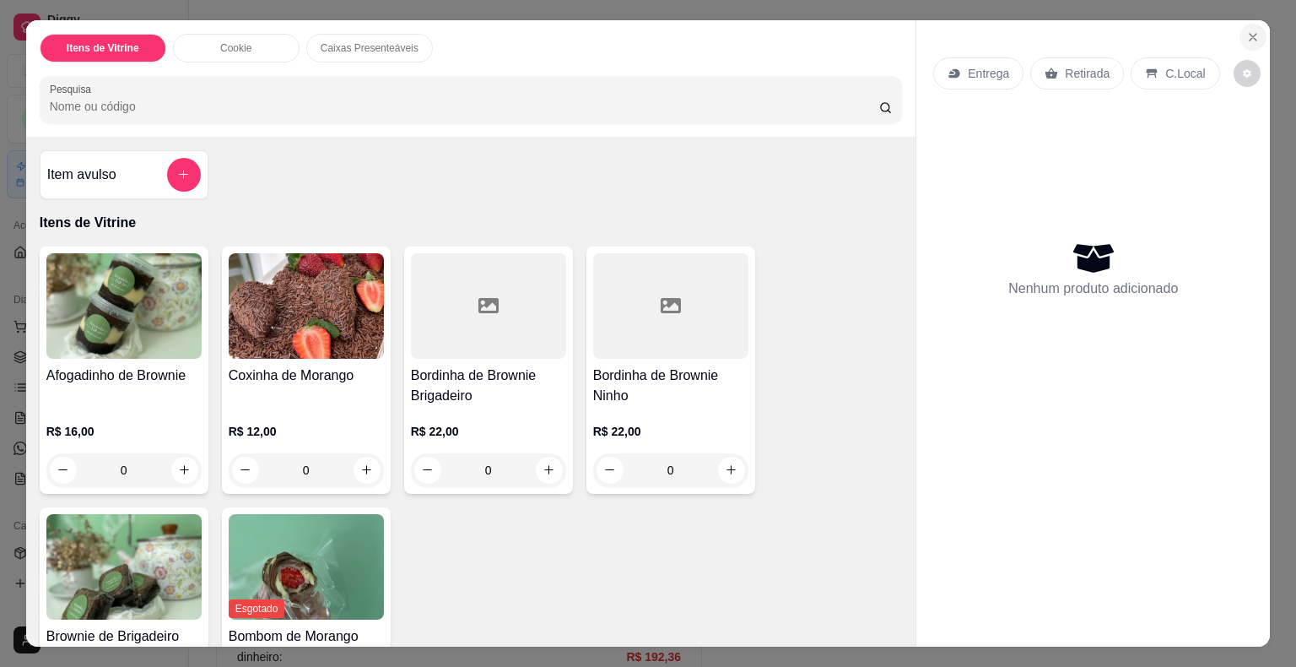
click at [1258, 27] on button "Close" at bounding box center [1253, 37] width 27 height 27
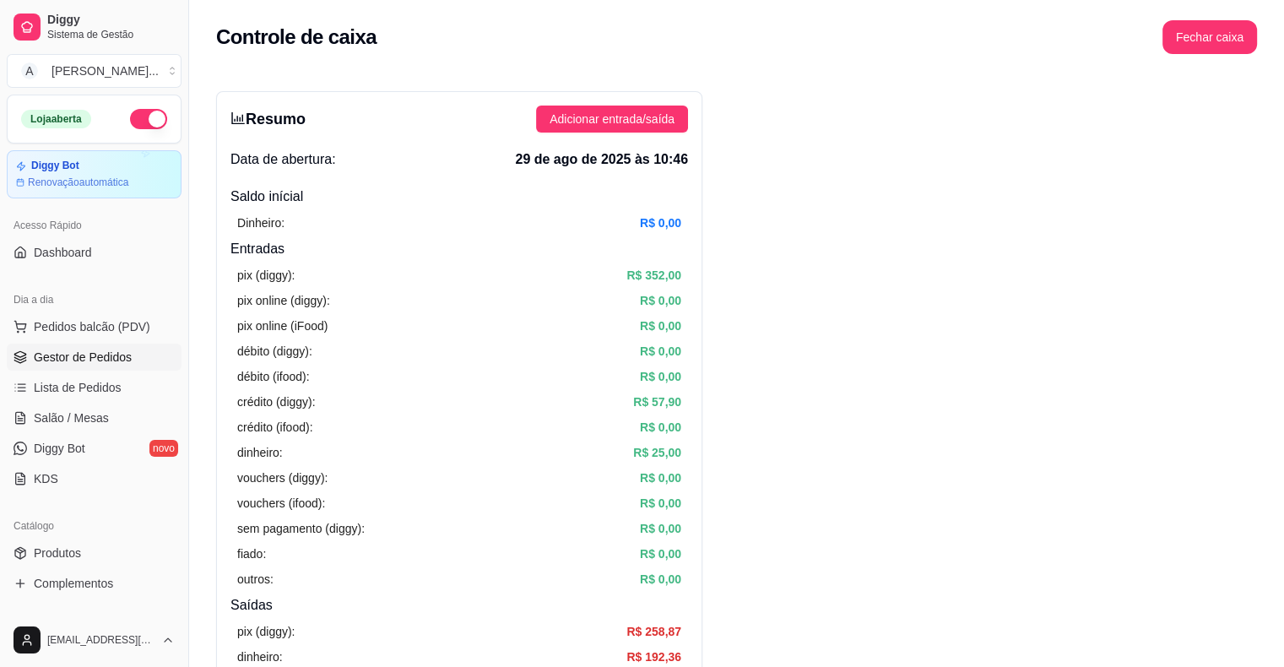
click at [132, 359] on link "Gestor de Pedidos" at bounding box center [94, 357] width 175 height 27
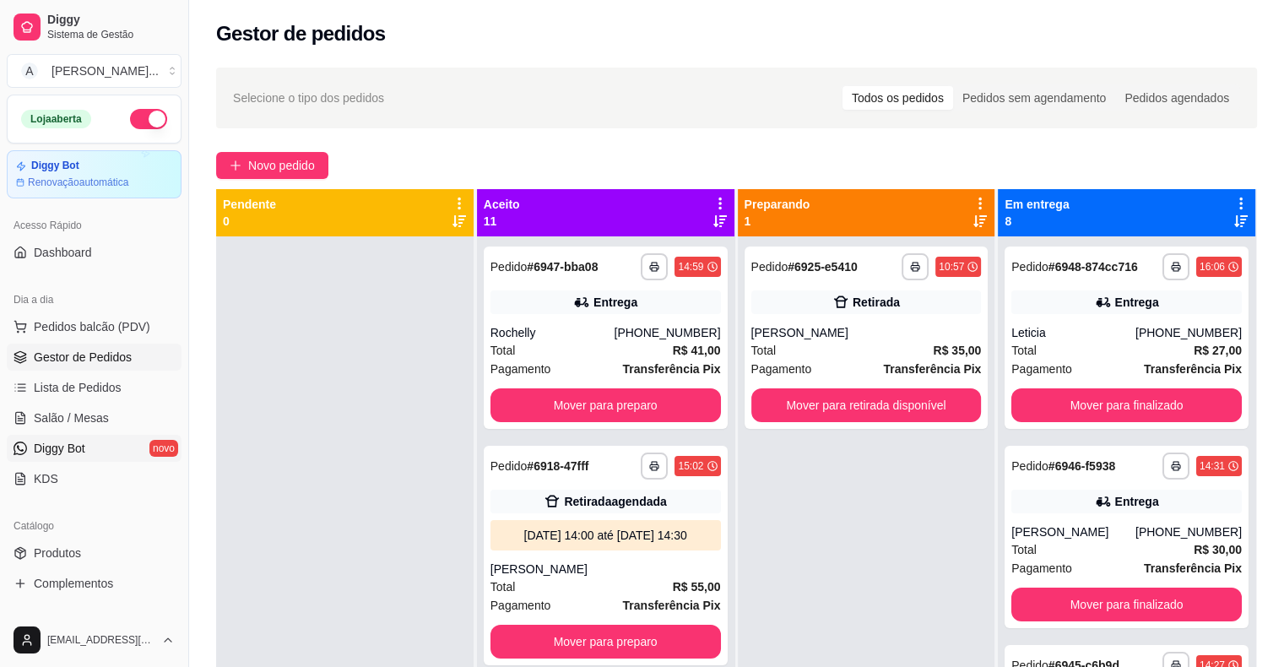
scroll to position [253, 0]
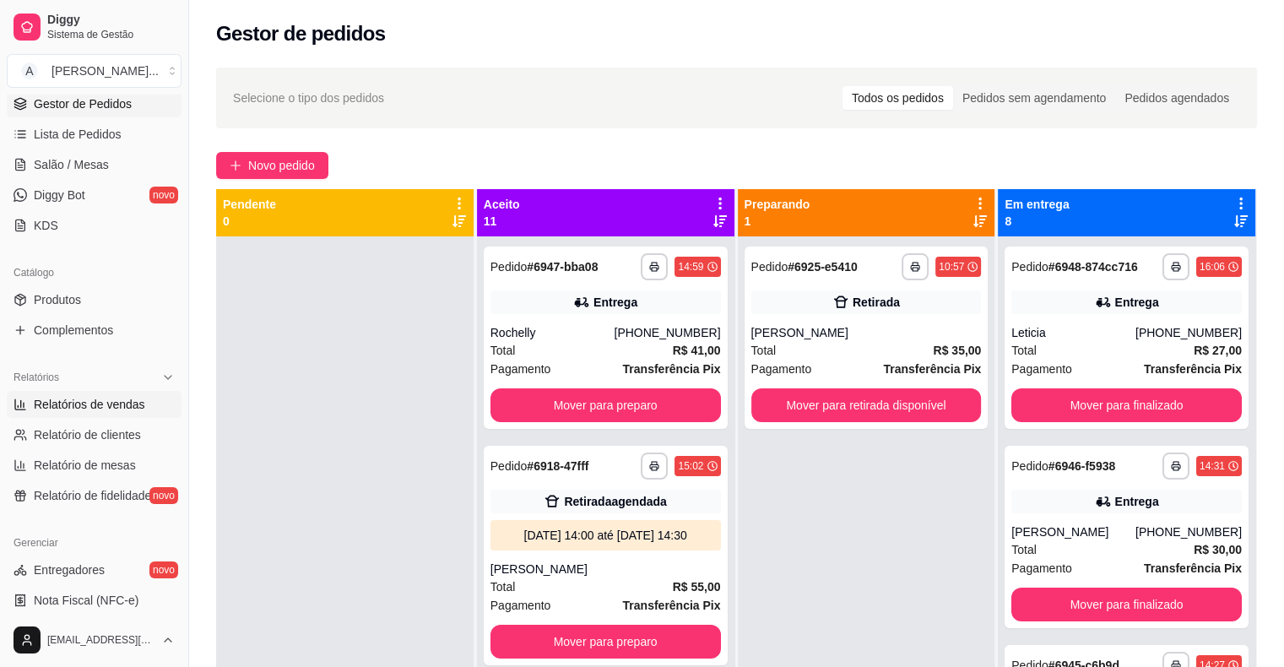
click at [132, 403] on span "Relatórios de vendas" at bounding box center [89, 404] width 111 height 17
select select "ALL"
select select "0"
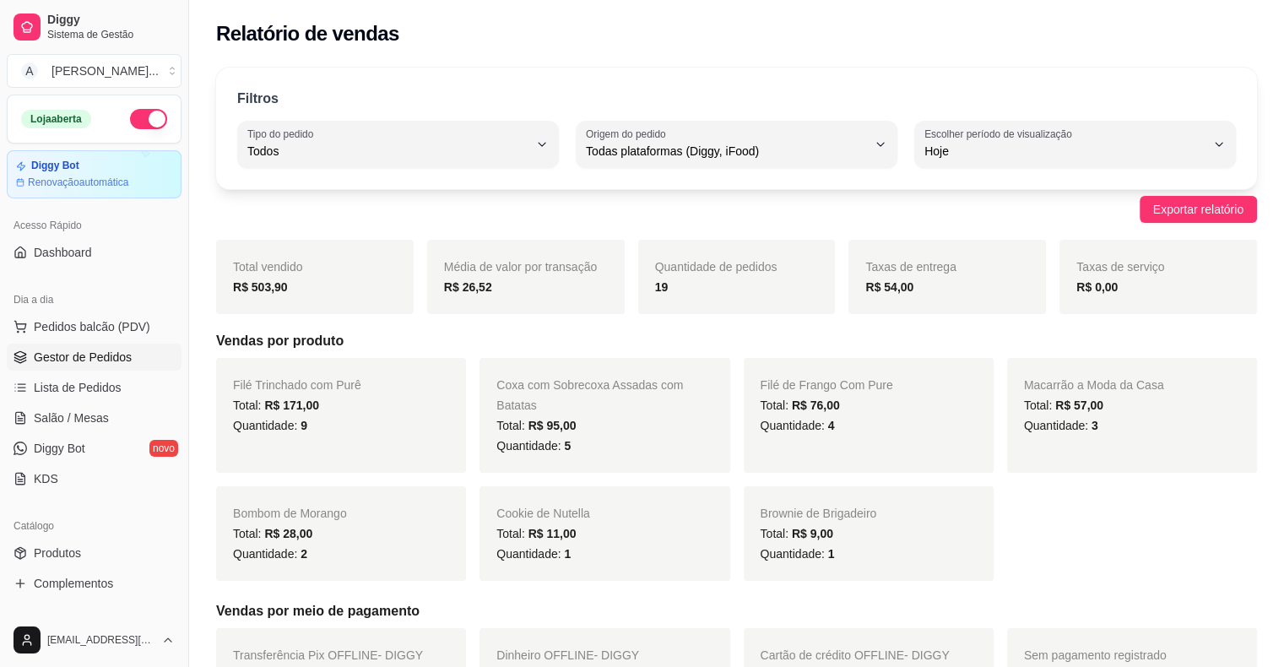
click at [37, 346] on link "Gestor de Pedidos" at bounding box center [94, 357] width 175 height 27
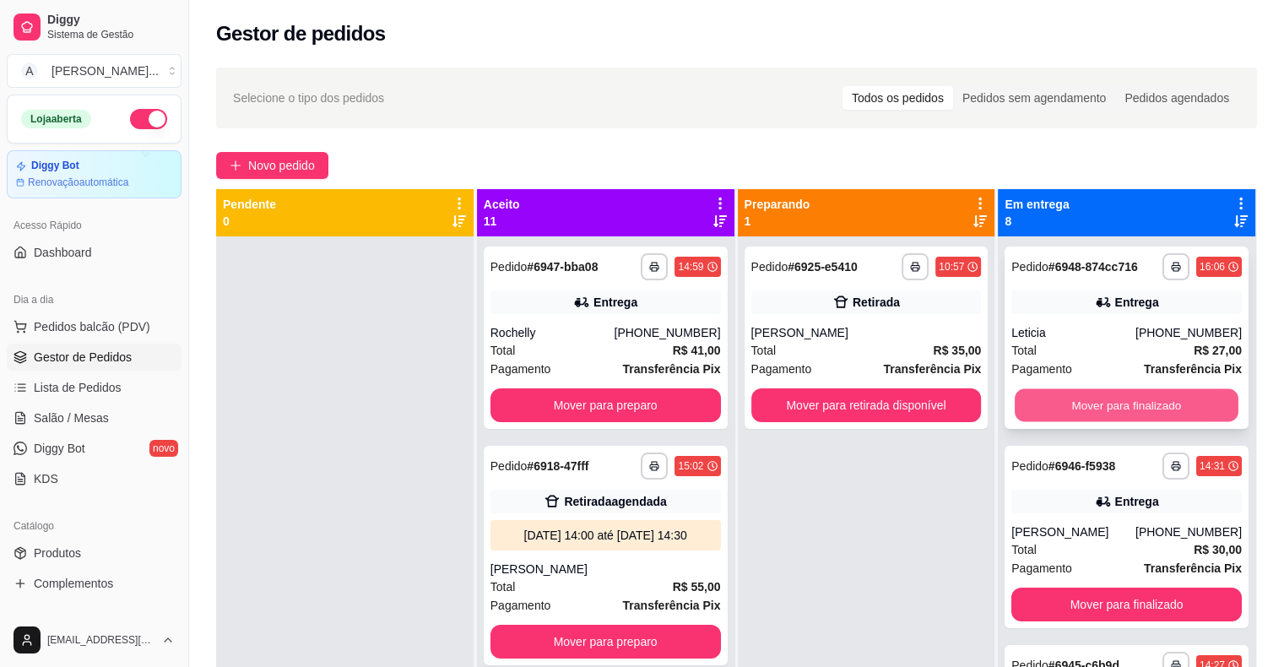
click at [1056, 412] on button "Mover para finalizado" at bounding box center [1127, 405] width 224 height 33
click at [1056, 412] on button "Mover para finalizado" at bounding box center [1126, 405] width 230 height 34
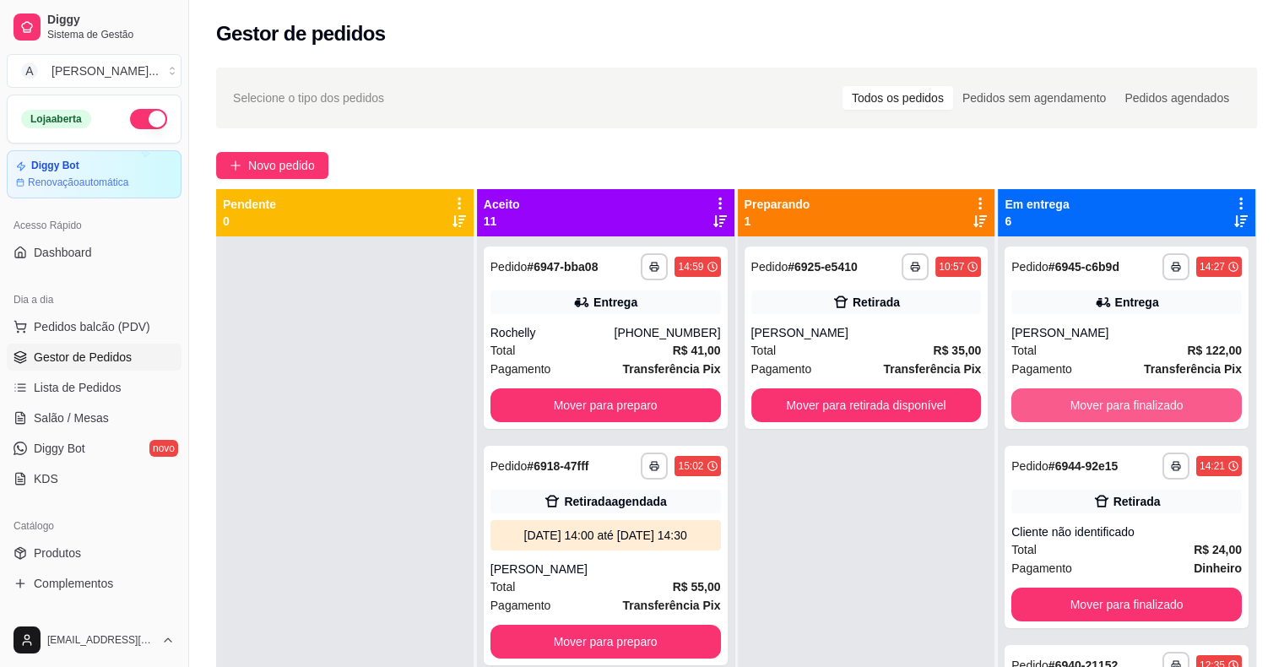
click at [1056, 412] on button "Mover para finalizado" at bounding box center [1126, 405] width 230 height 34
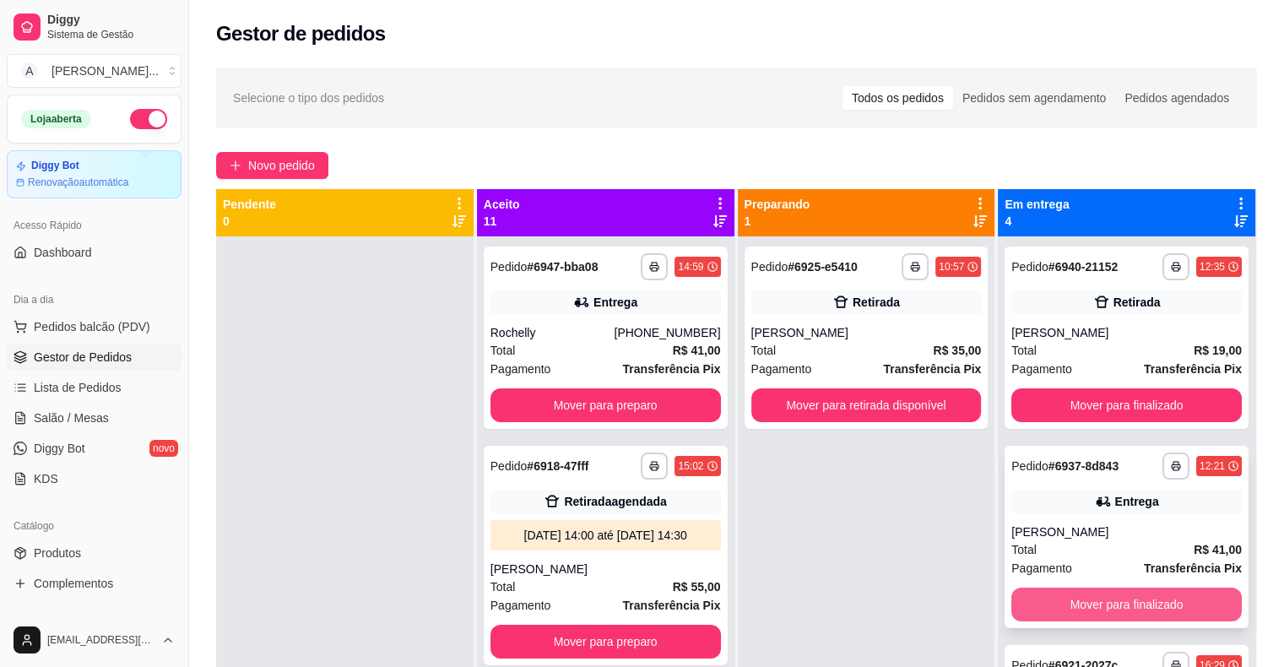
click at [1077, 611] on button "Mover para finalizado" at bounding box center [1126, 604] width 230 height 34
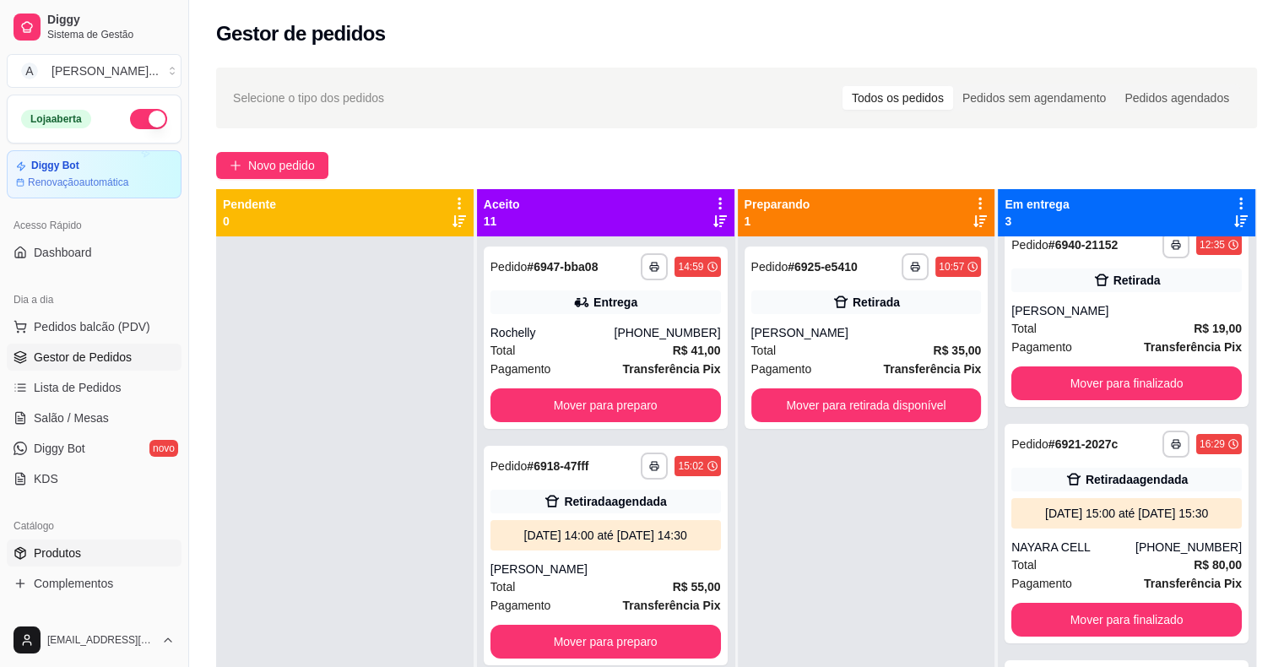
scroll to position [84, 0]
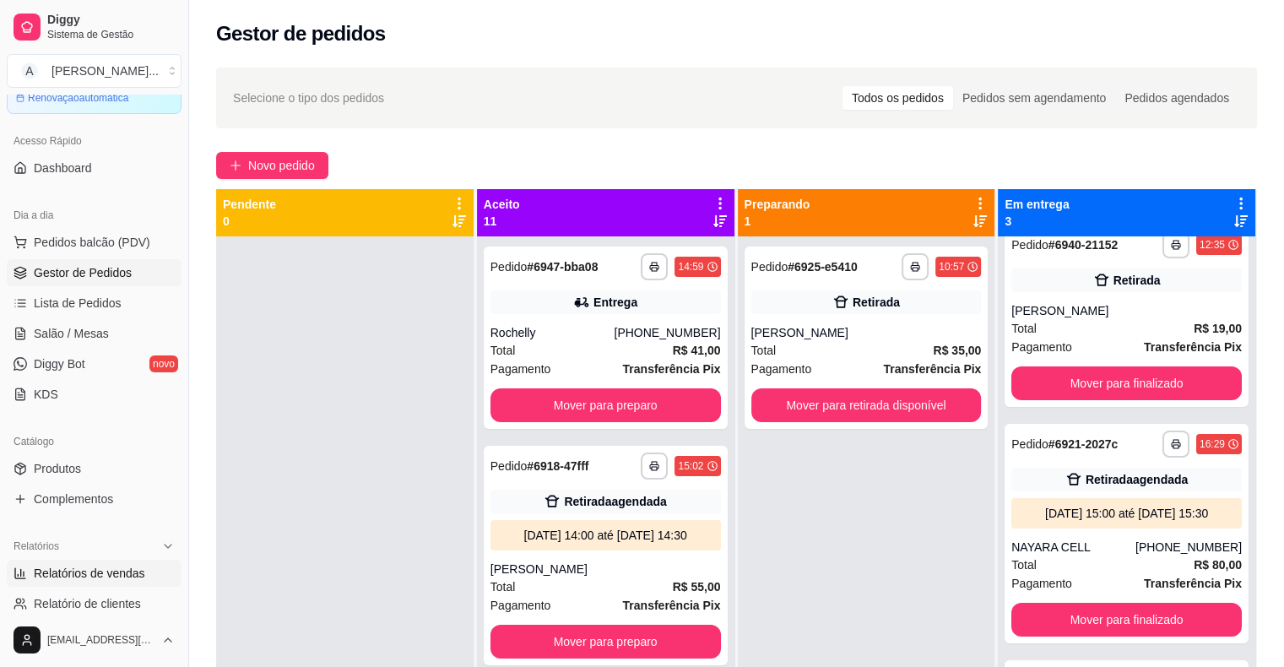
click at [94, 576] on span "Relatórios de vendas" at bounding box center [89, 573] width 111 height 17
select select "ALL"
select select "0"
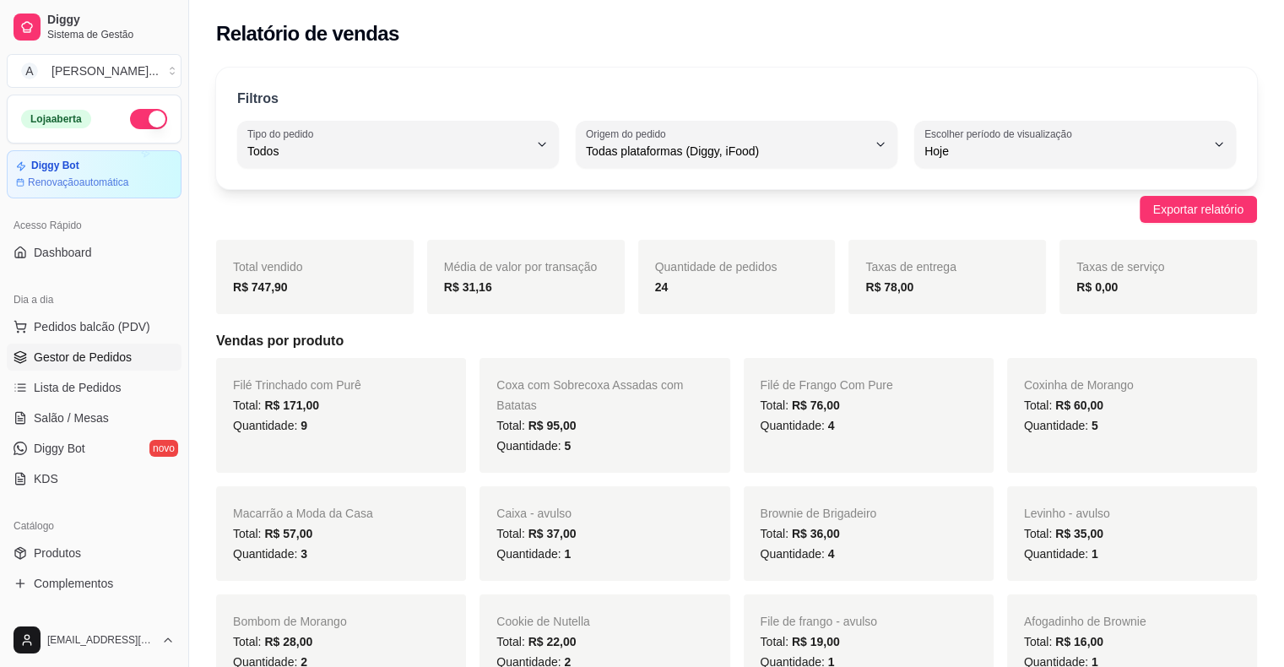
click at [46, 349] on span "Gestor de Pedidos" at bounding box center [83, 357] width 98 height 17
